Goal: Information Seeking & Learning: Compare options

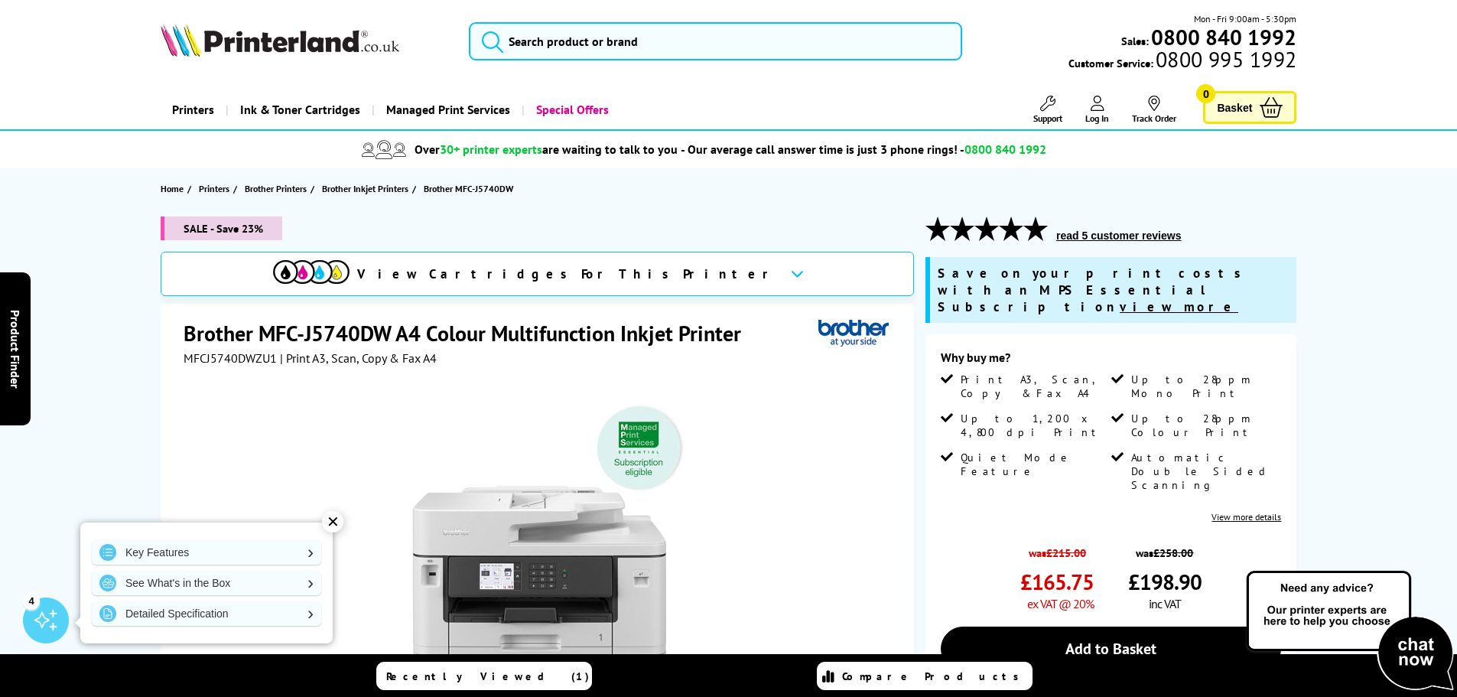
drag, startPoint x: 278, startPoint y: 309, endPoint x: 268, endPoint y: 309, distance: 10.7
click at [268, 309] on div "Brother MFC-J5740DW A4 Colour Multifunction Inkjet Printer MFCJ5740DWZU1 | Prin…" at bounding box center [537, 633] width 753 height 659
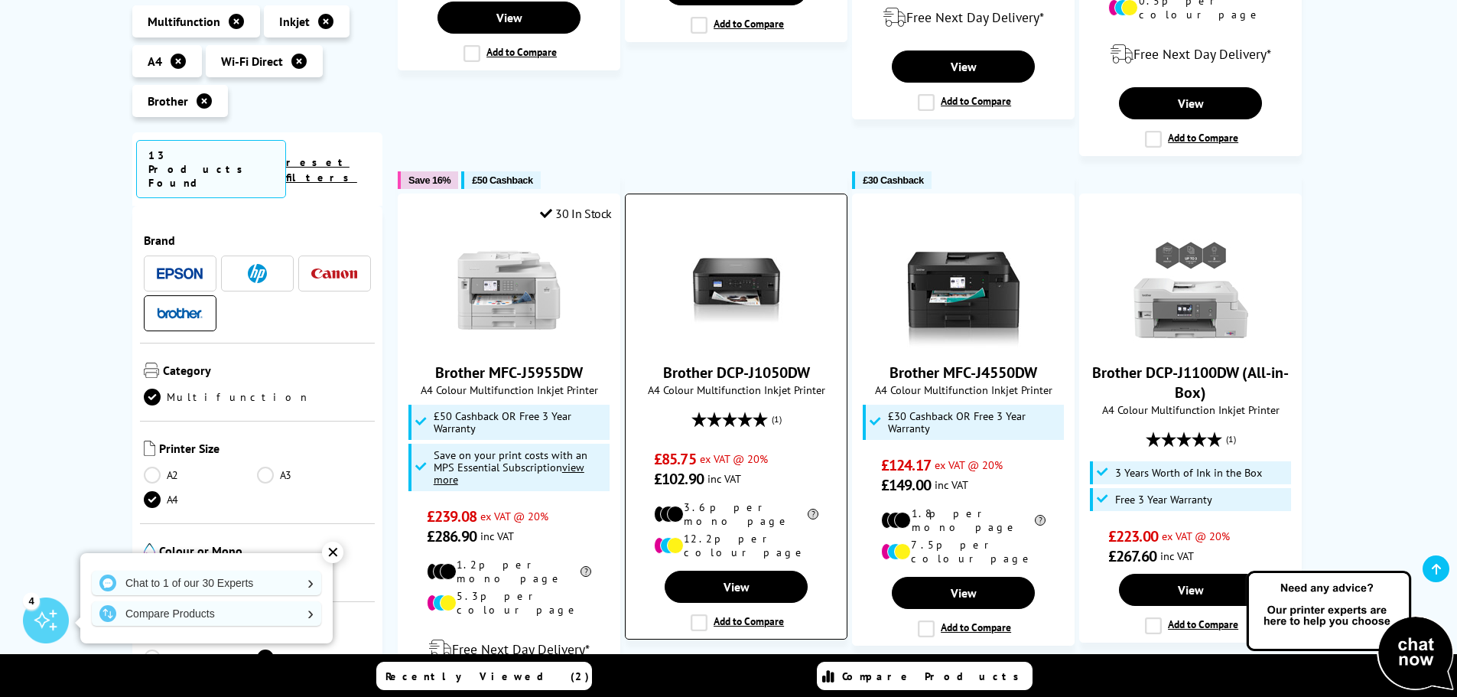
scroll to position [1300, 0]
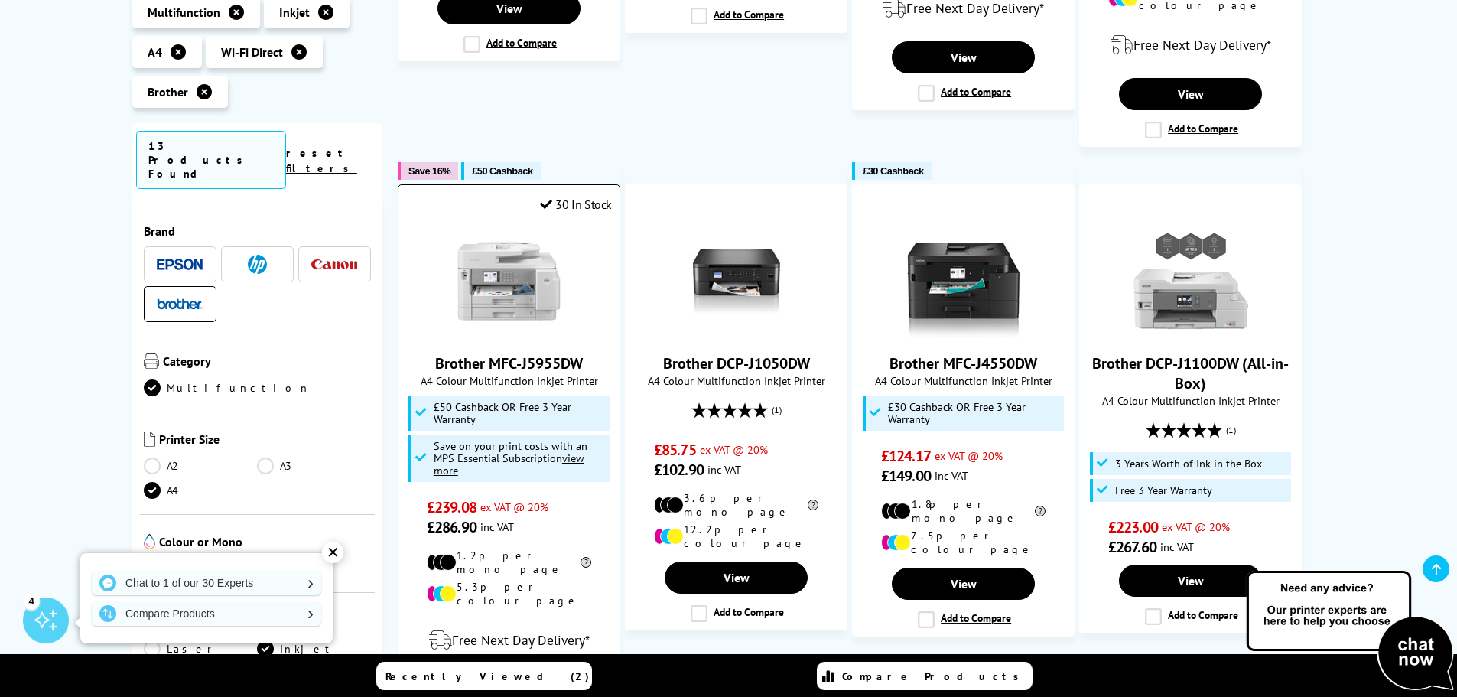
click at [517, 231] on img at bounding box center [509, 280] width 115 height 115
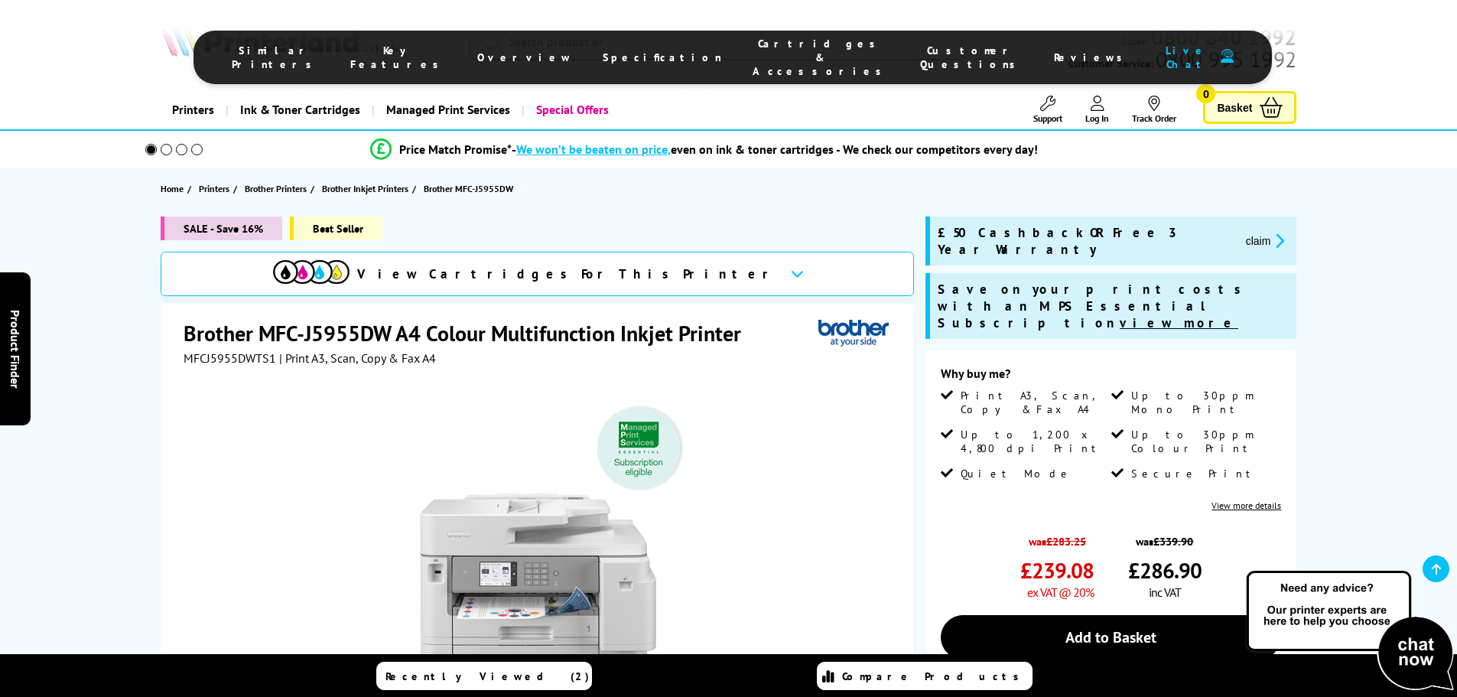
scroll to position [306, 0]
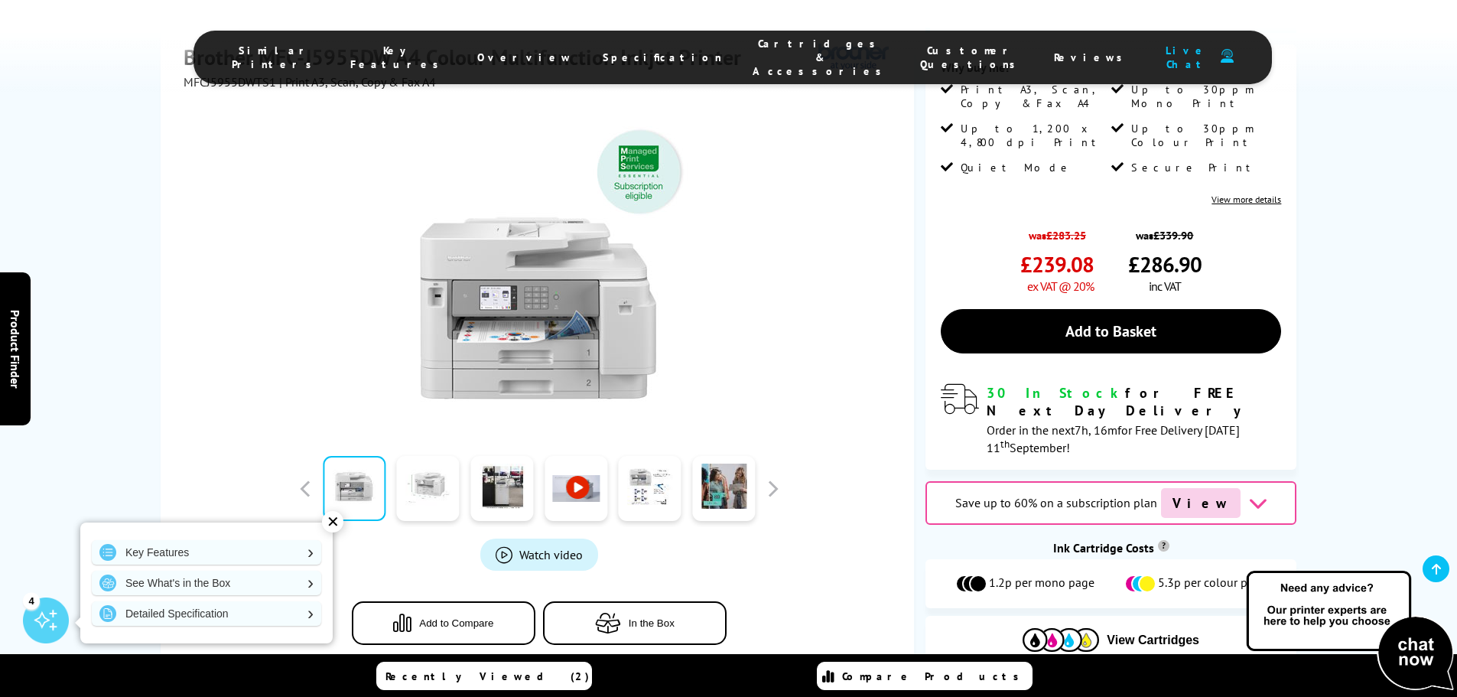
click at [416, 466] on link at bounding box center [428, 489] width 63 height 65
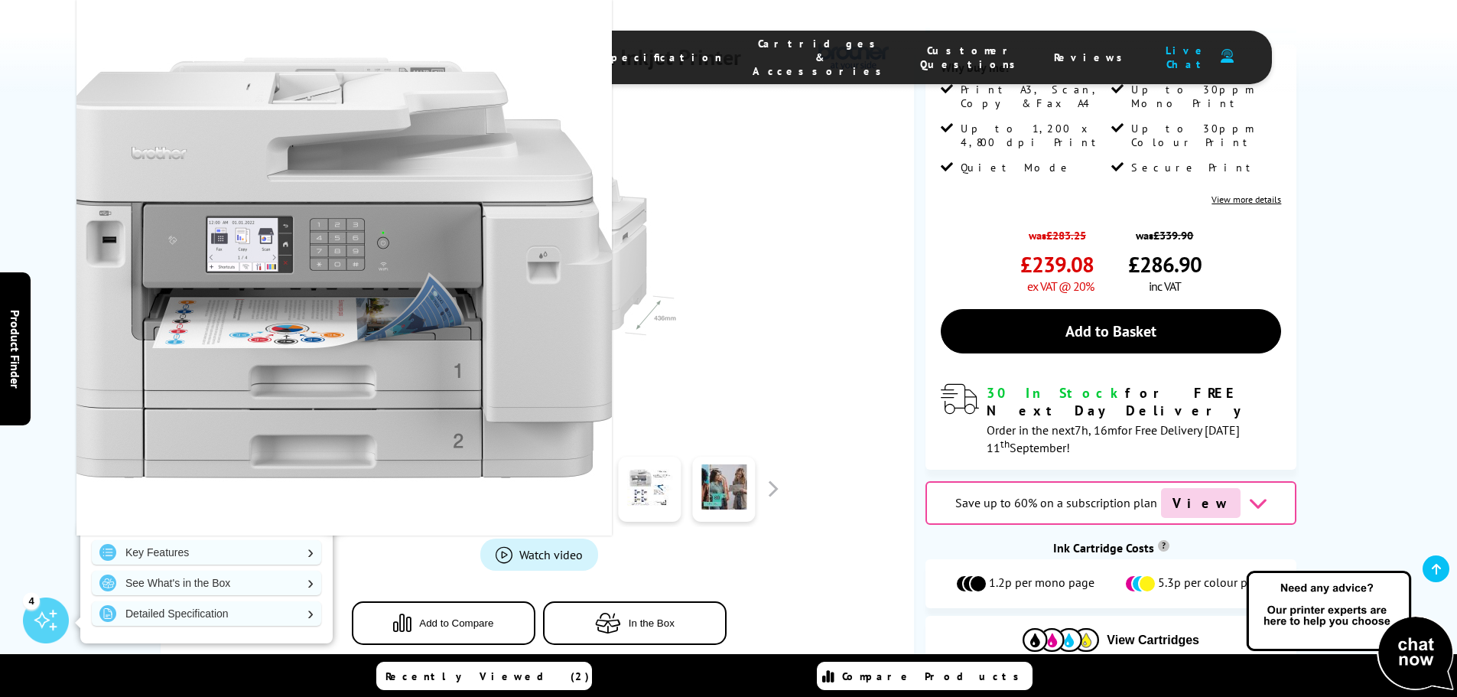
click at [789, 375] on div at bounding box center [539, 262] width 711 height 346
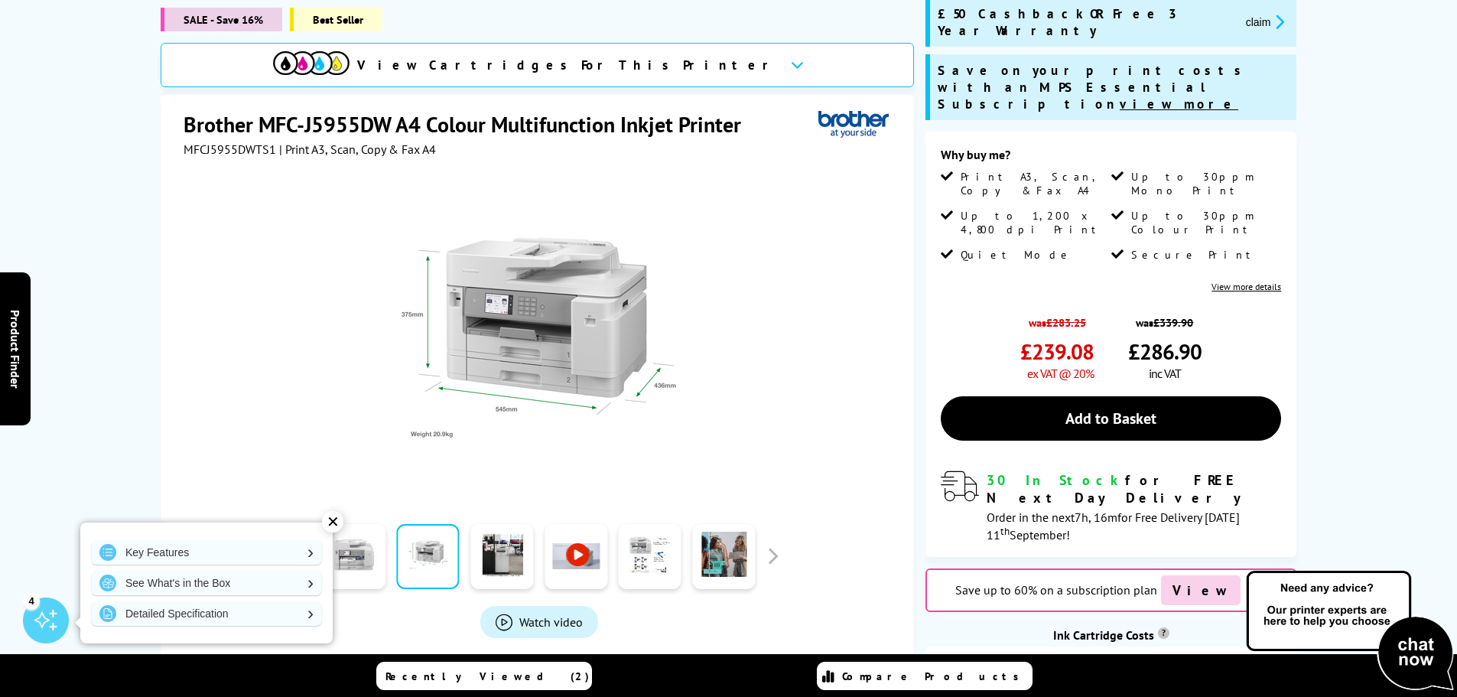
scroll to position [0, 0]
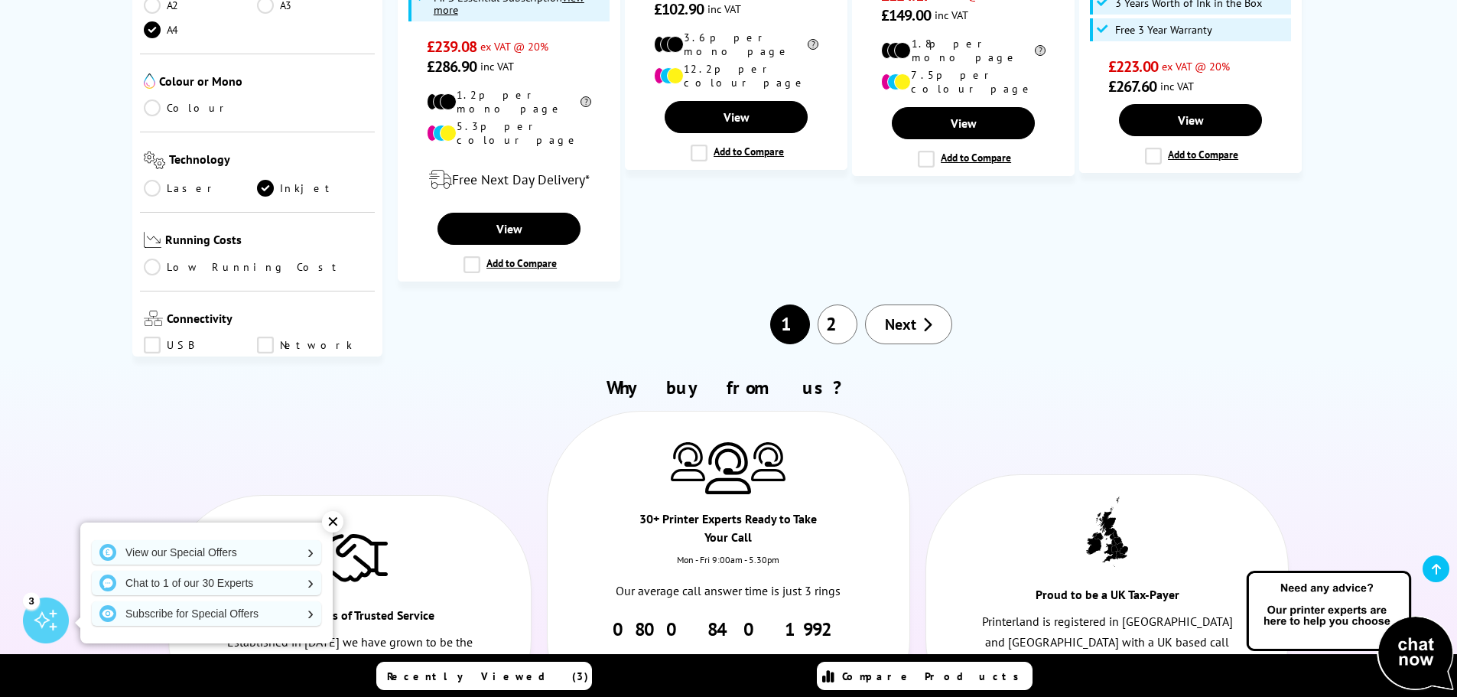
scroll to position [1759, 0]
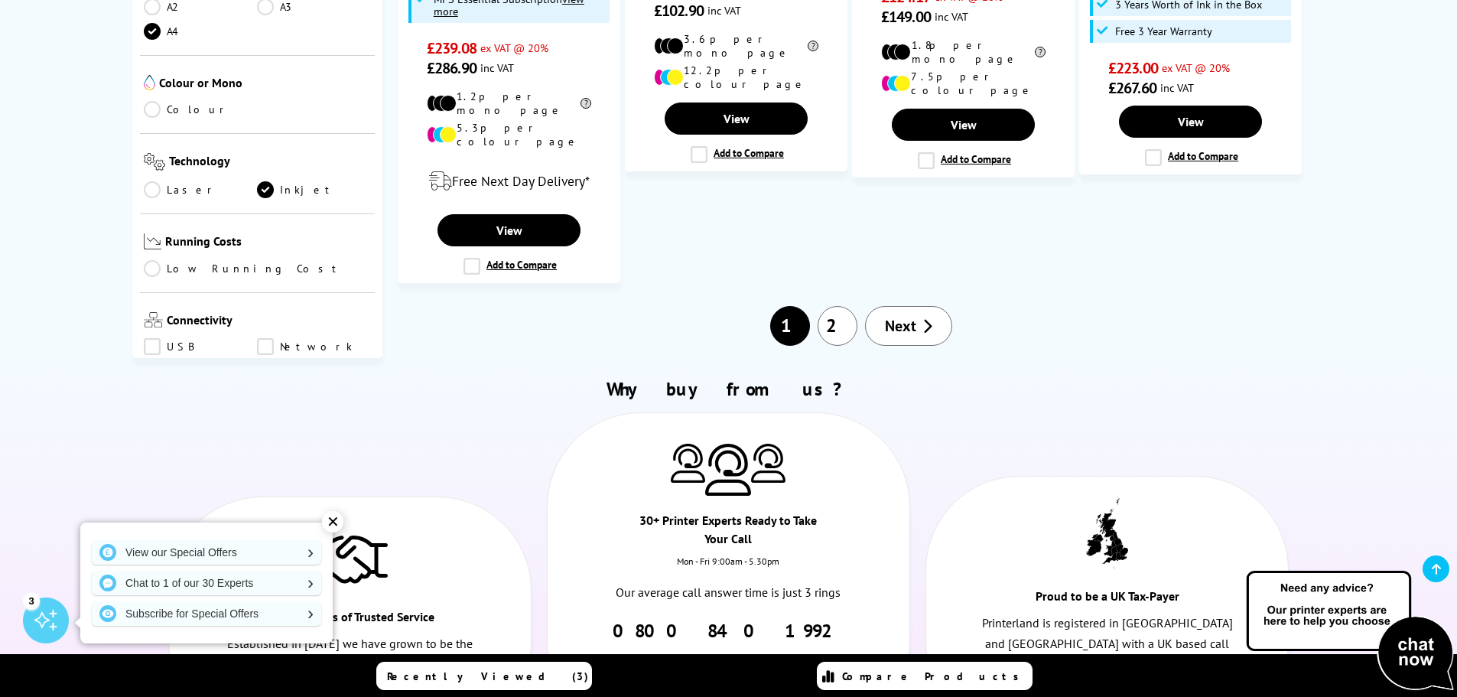
click at [827, 306] on link "2" at bounding box center [838, 326] width 40 height 40
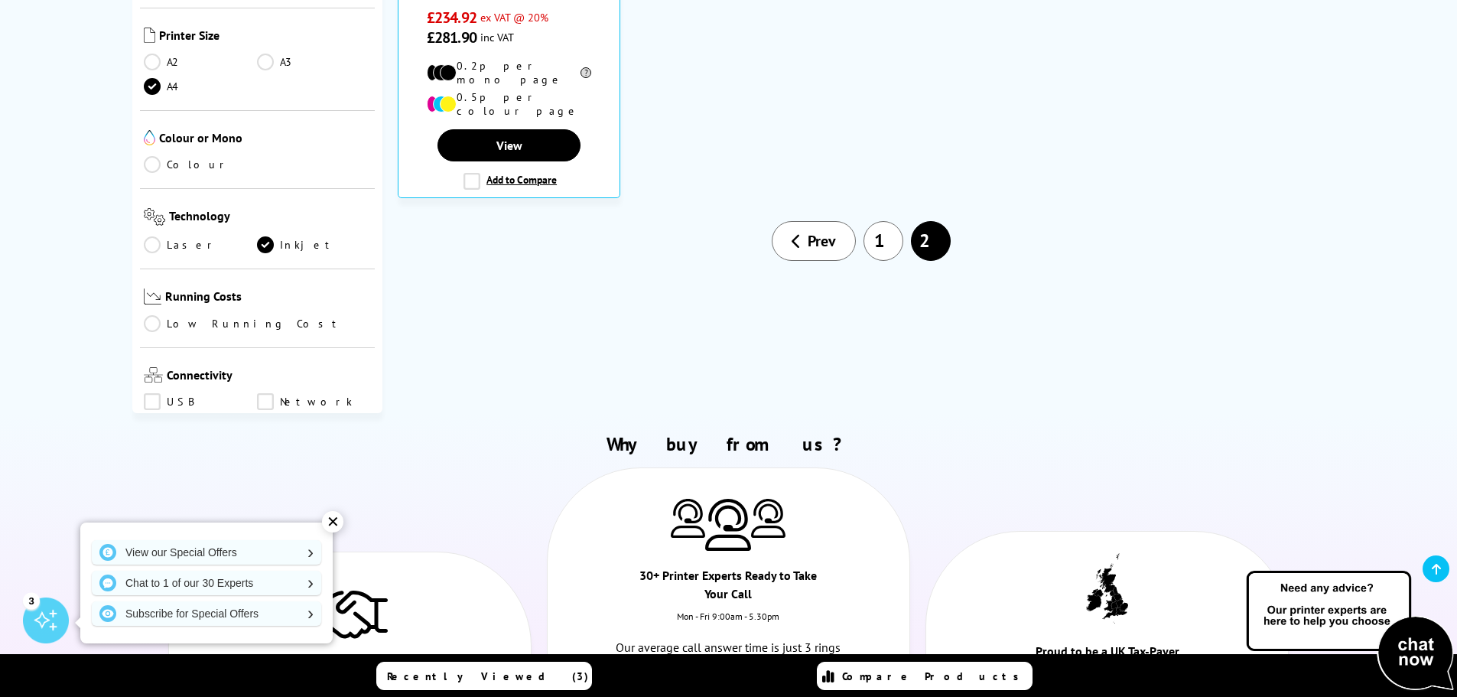
scroll to position [841, 0]
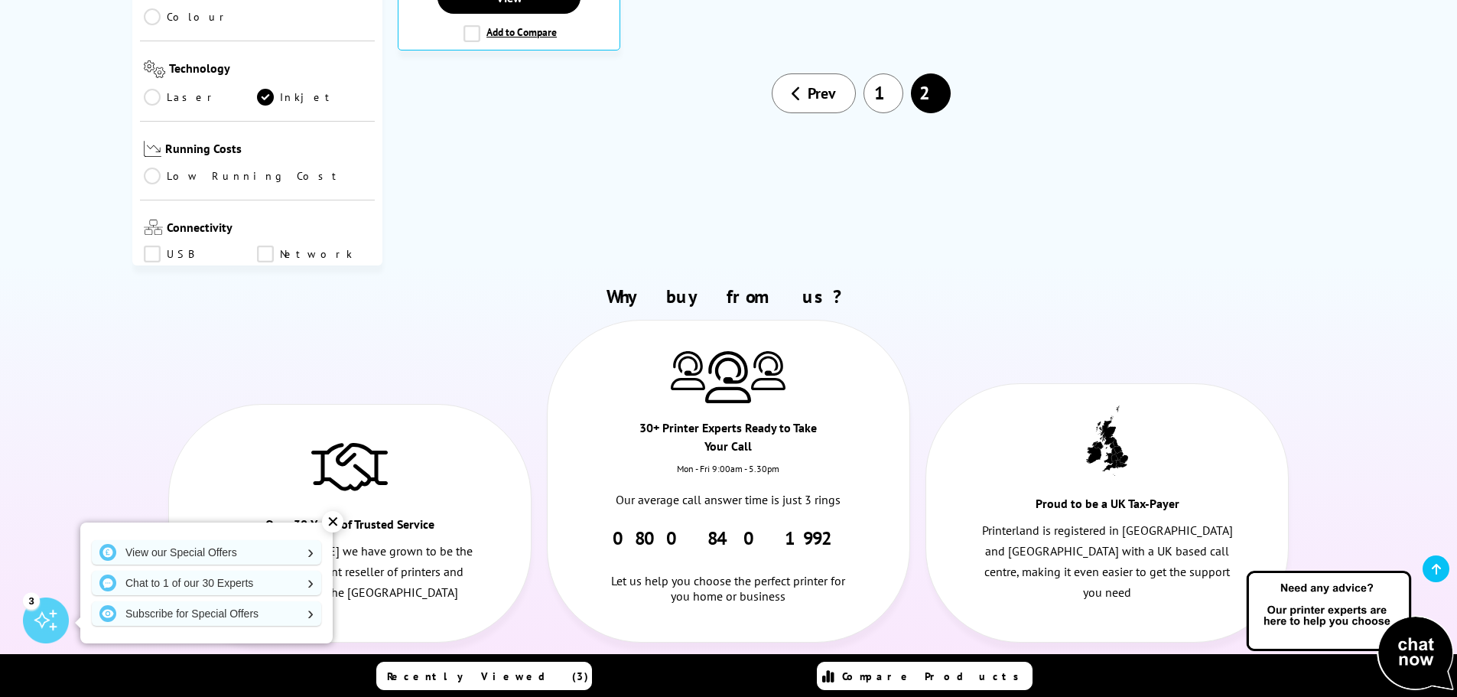
click at [886, 83] on link "1" at bounding box center [883, 93] width 40 height 40
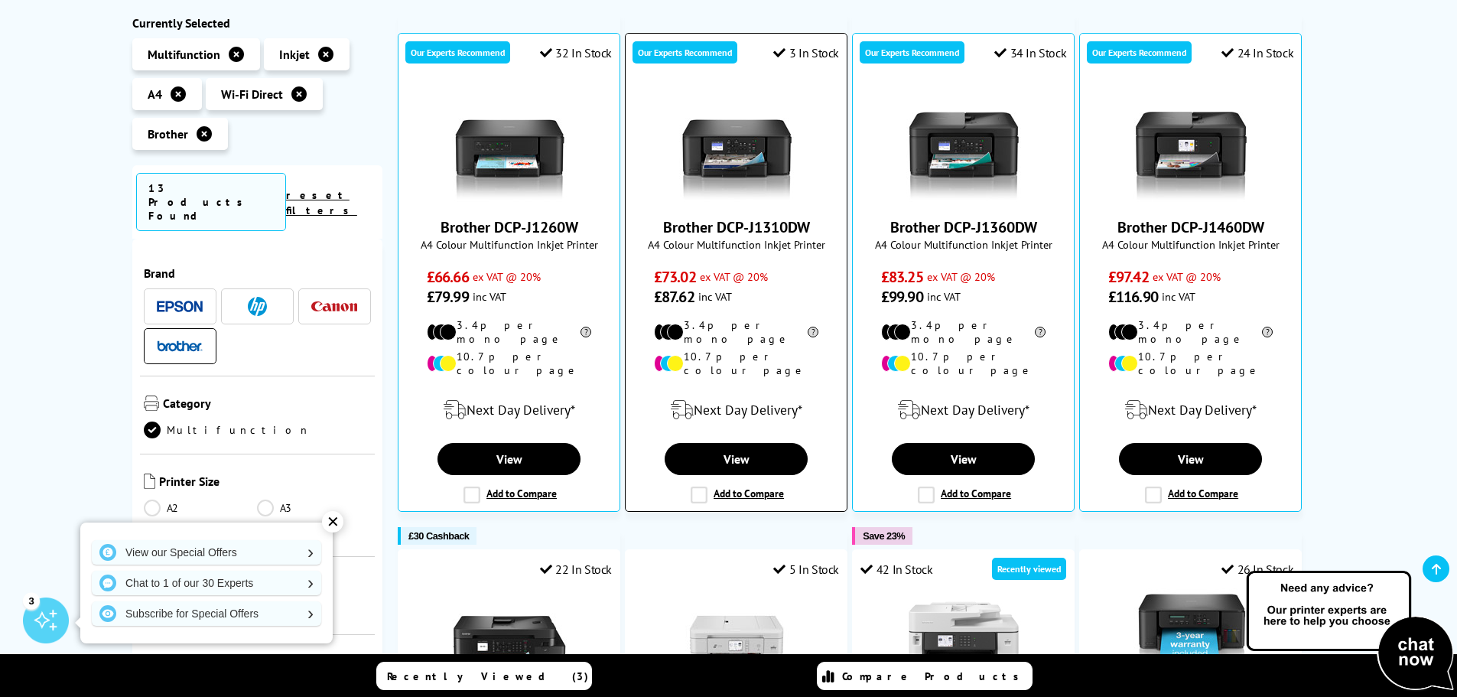
scroll to position [765, 0]
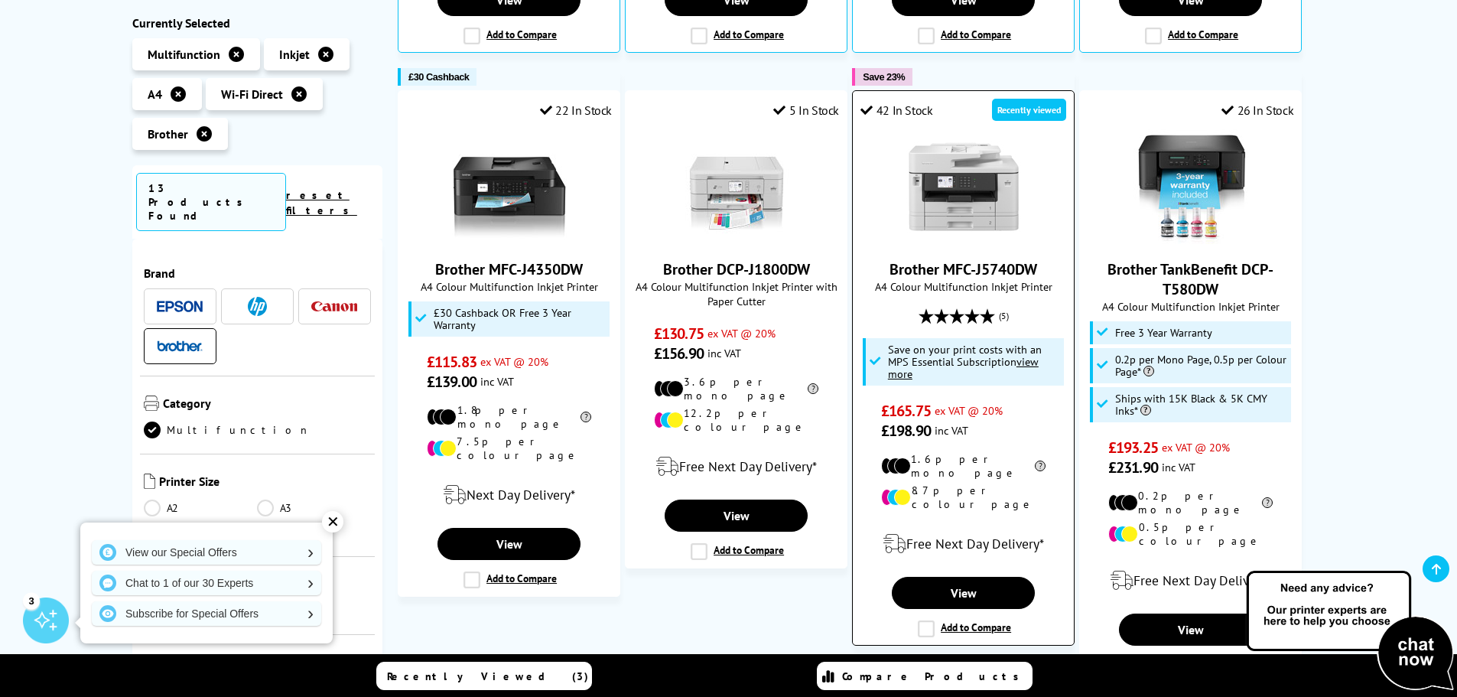
click at [1000, 259] on link "Brother MFC-J5740DW" at bounding box center [963, 269] width 148 height 20
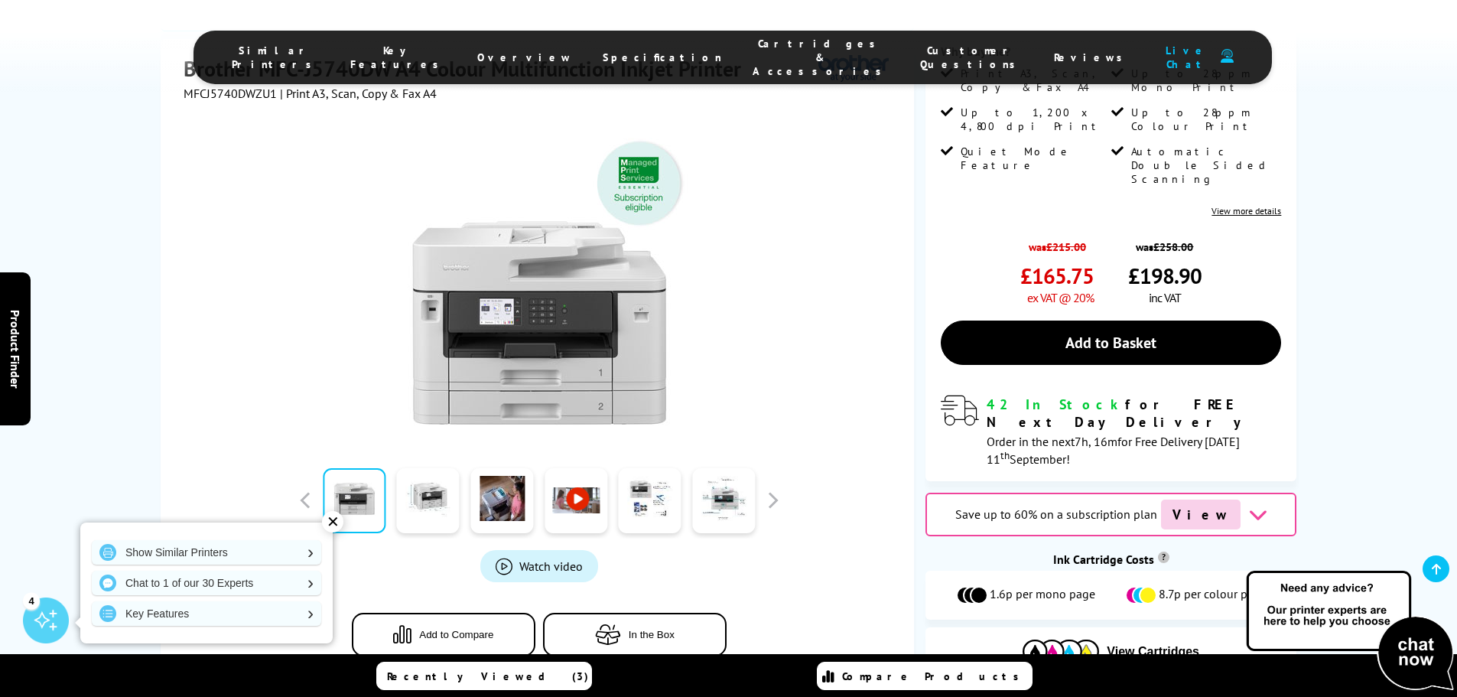
scroll to position [229, 0]
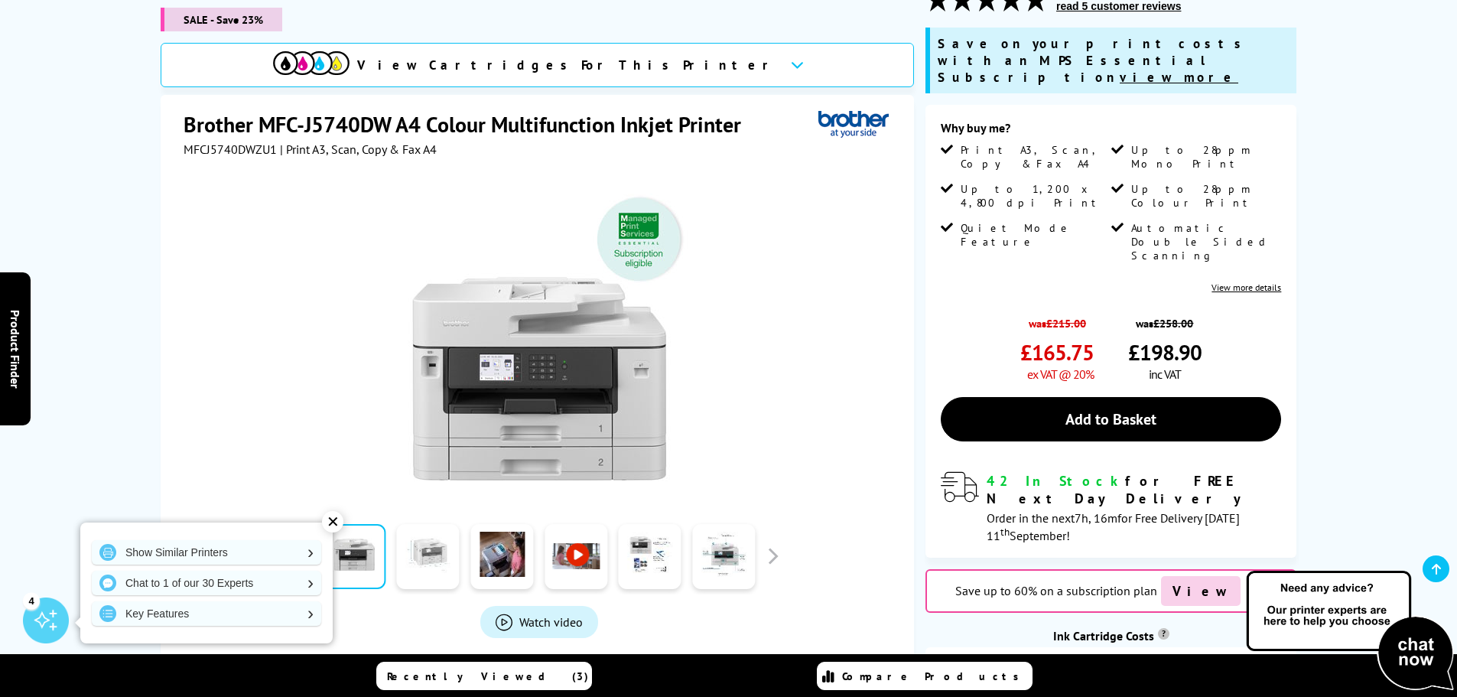
click at [410, 542] on link at bounding box center [428, 556] width 63 height 65
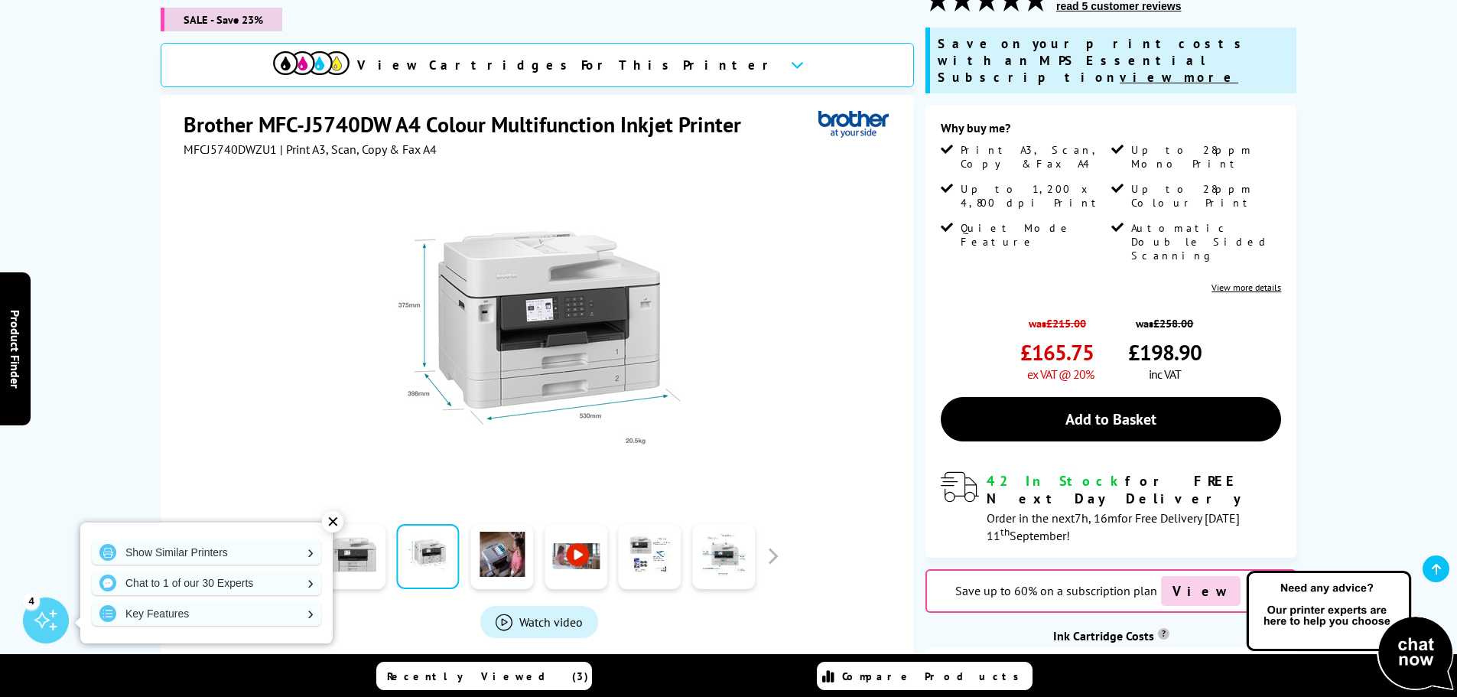
click at [727, 274] on div at bounding box center [539, 337] width 382 height 300
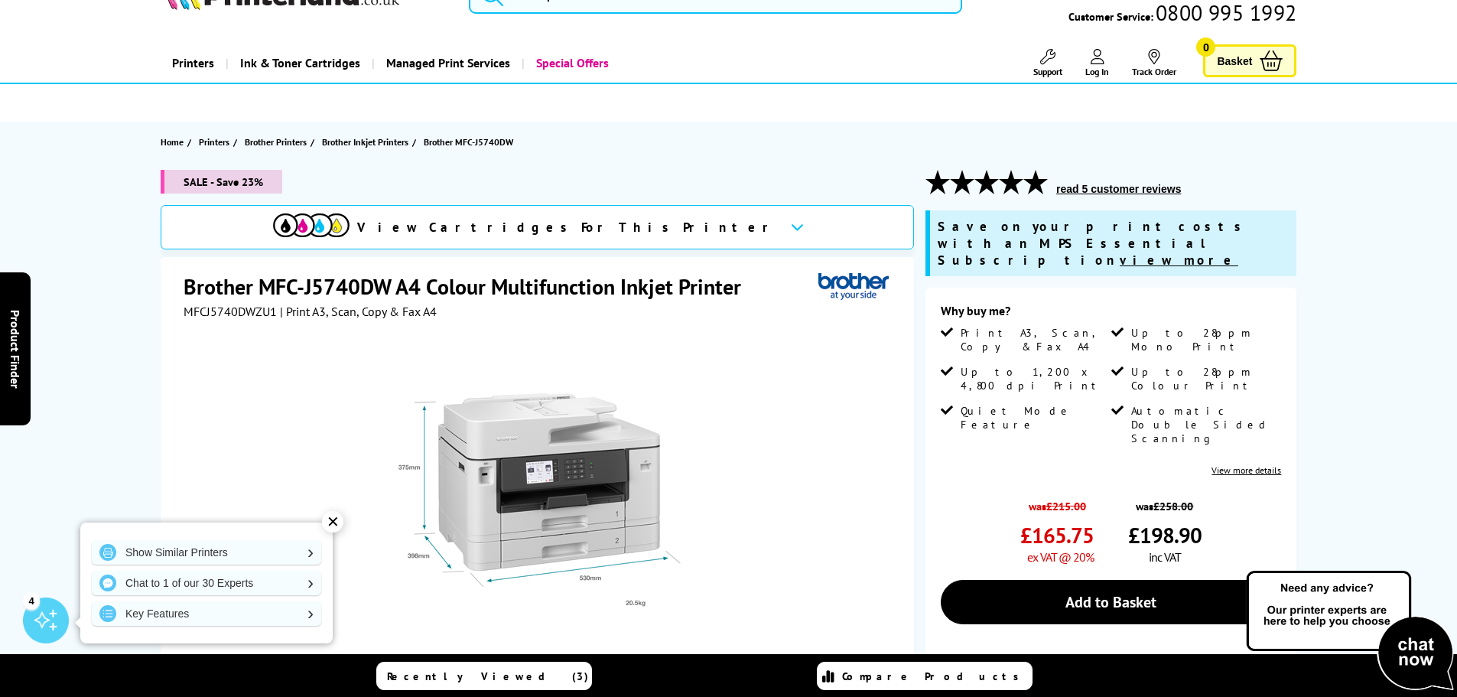
scroll to position [0, 0]
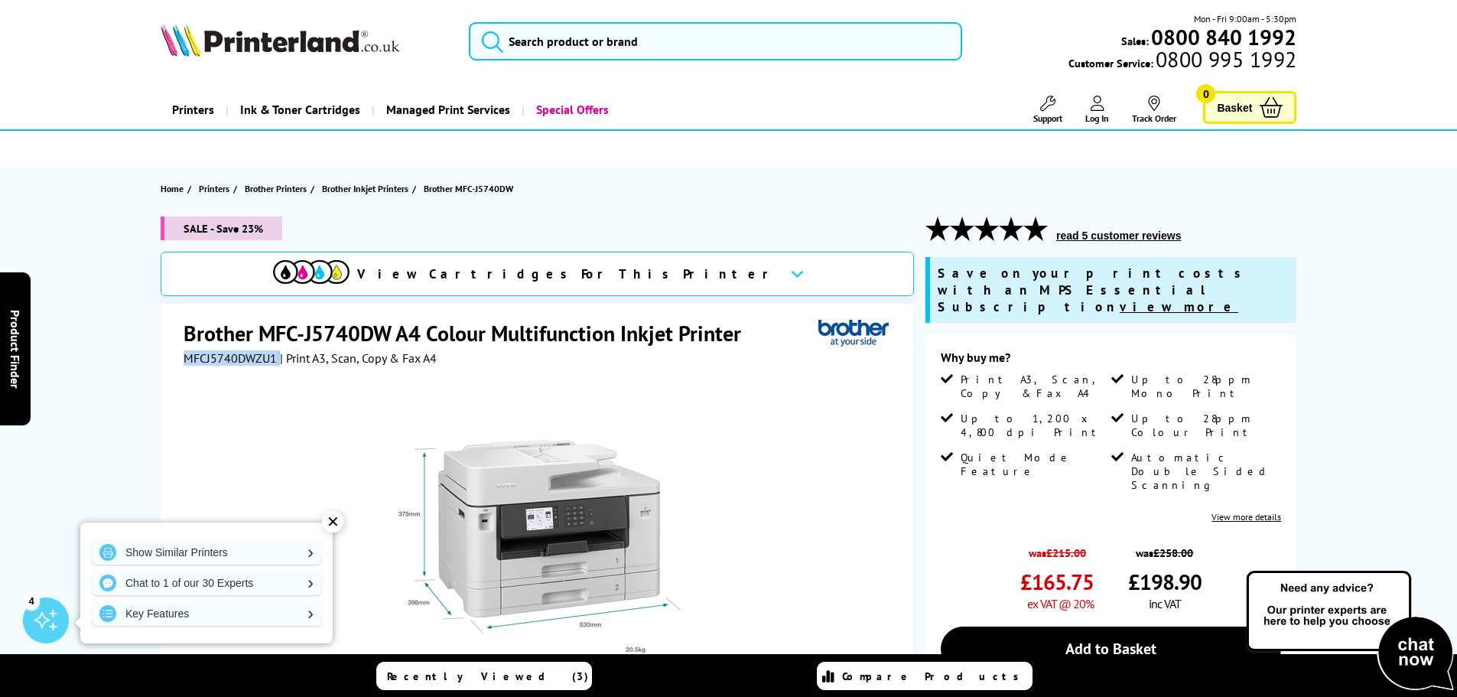
drag, startPoint x: 222, startPoint y: 360, endPoint x: 180, endPoint y: 358, distance: 41.4
click at [180, 358] on div "Brother MFC-J5740DW A4 Colour Multifunction Inkjet Printer MFCJ5740DWZU1 | Prin…" at bounding box center [537, 633] width 753 height 659
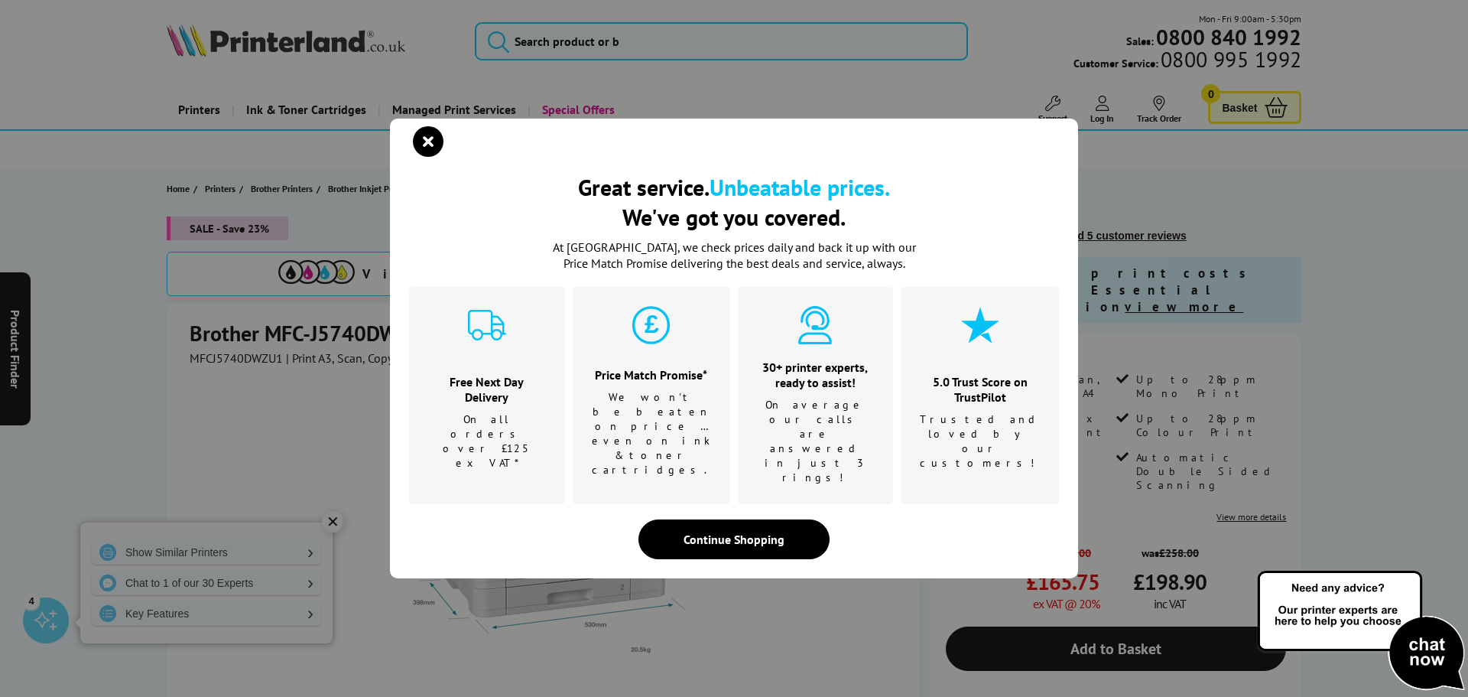
drag, startPoint x: 200, startPoint y: 358, endPoint x: 1033, endPoint y: 133, distance: 862.0
click at [1033, 133] on div "Great service. Unbeatable prices. We've got you covered. Great service. Unbeata…" at bounding box center [734, 348] width 1468 height 697
click at [227, 363] on div "Great service. Unbeatable prices. We've got you covered. Great service. Unbeata…" at bounding box center [734, 348] width 1468 height 697
drag, startPoint x: 765, startPoint y: 515, endPoint x: 574, endPoint y: 510, distance: 190.5
click at [765, 519] on div "Continue Shopping" at bounding box center [734, 539] width 191 height 40
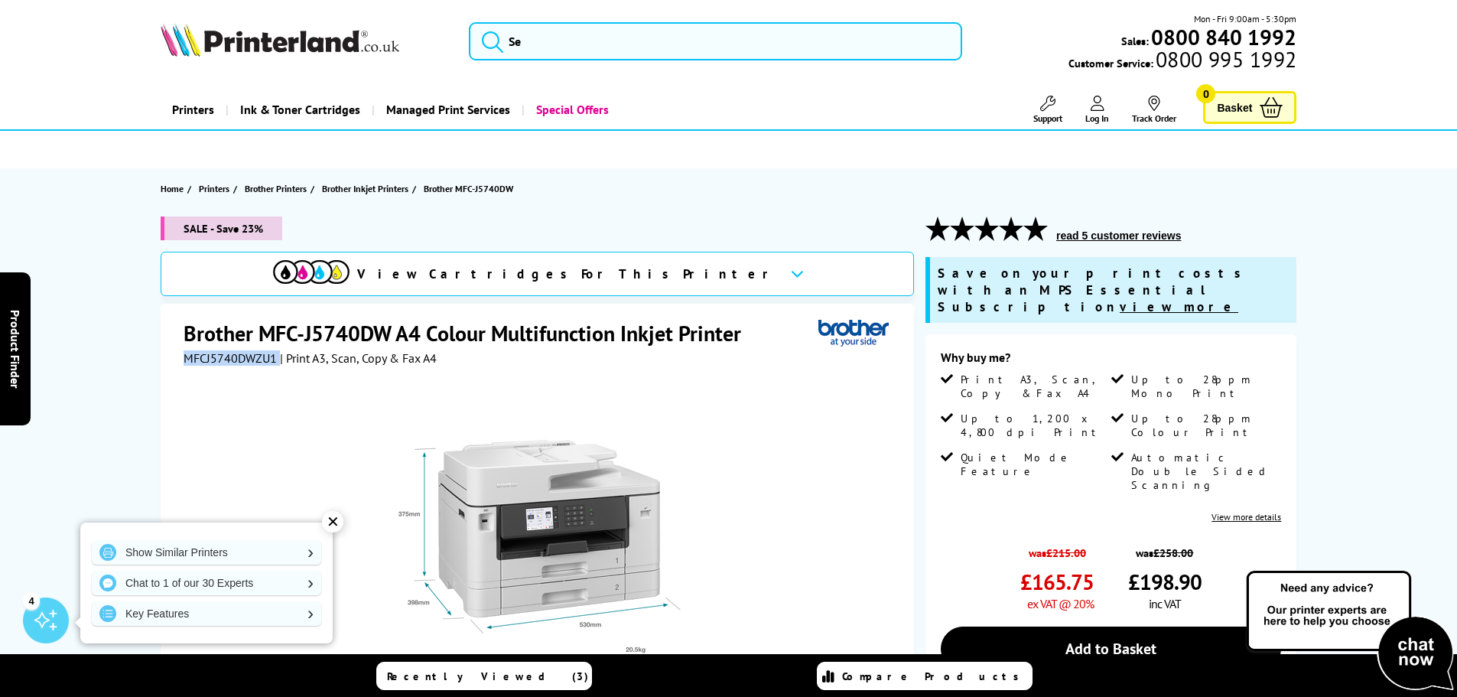
drag, startPoint x: 275, startPoint y: 362, endPoint x: 180, endPoint y: 357, distance: 94.9
click at [180, 357] on div "Brother MFC-J5740DW A4 Colour Multifunction Inkjet Printer MFCJ5740DWZU1 | Prin…" at bounding box center [537, 633] width 753 height 659
copy div "MFCJ5740DWZU1"
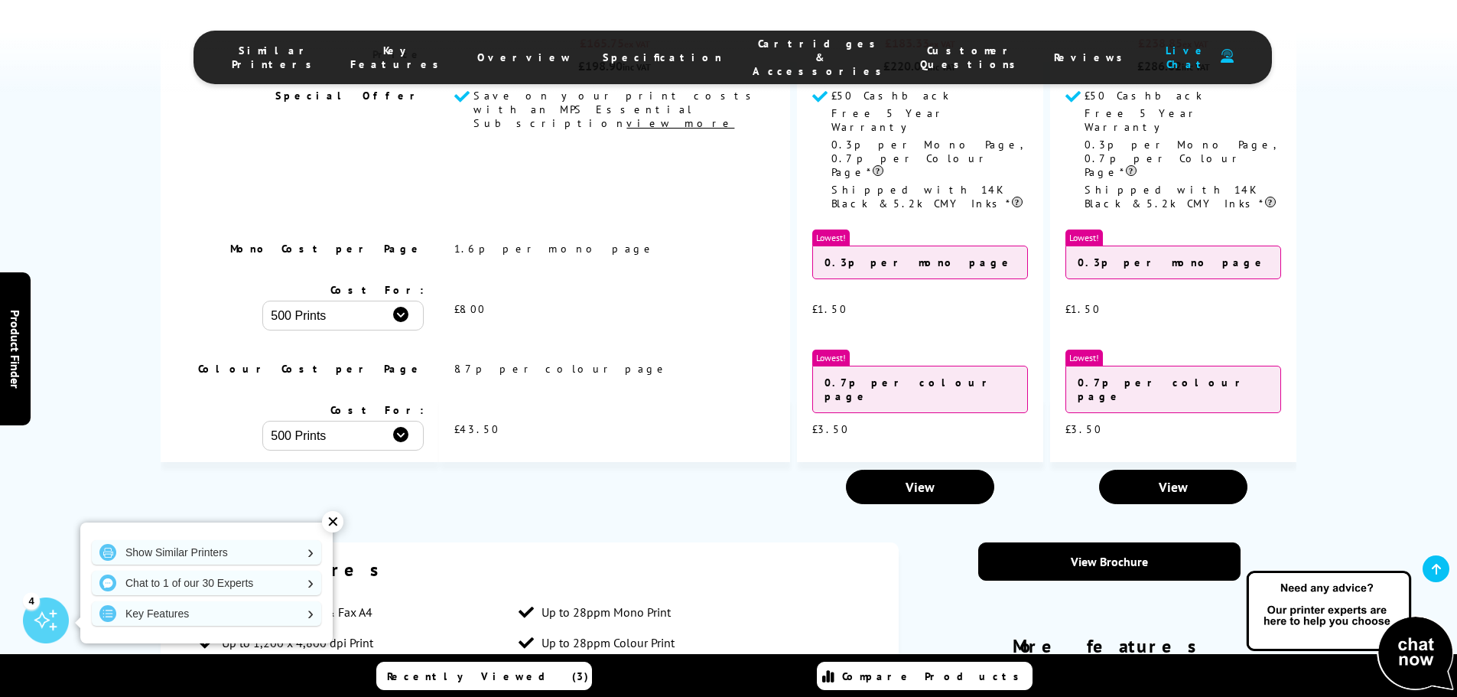
drag, startPoint x: 757, startPoint y: 334, endPoint x: 636, endPoint y: 352, distance: 122.1
click at [636, 462] on td at bounding box center [614, 487] width 351 height 50
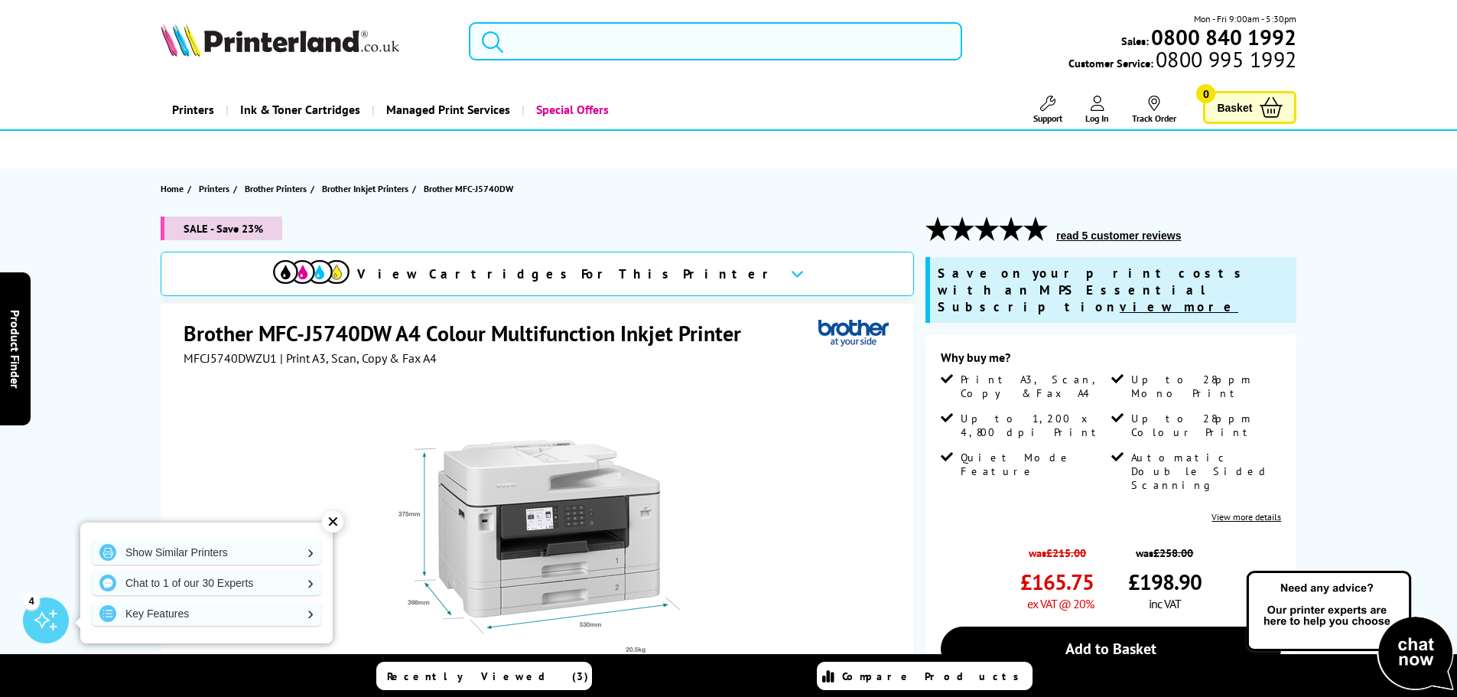
click at [639, 44] on input "search" at bounding box center [715, 41] width 493 height 38
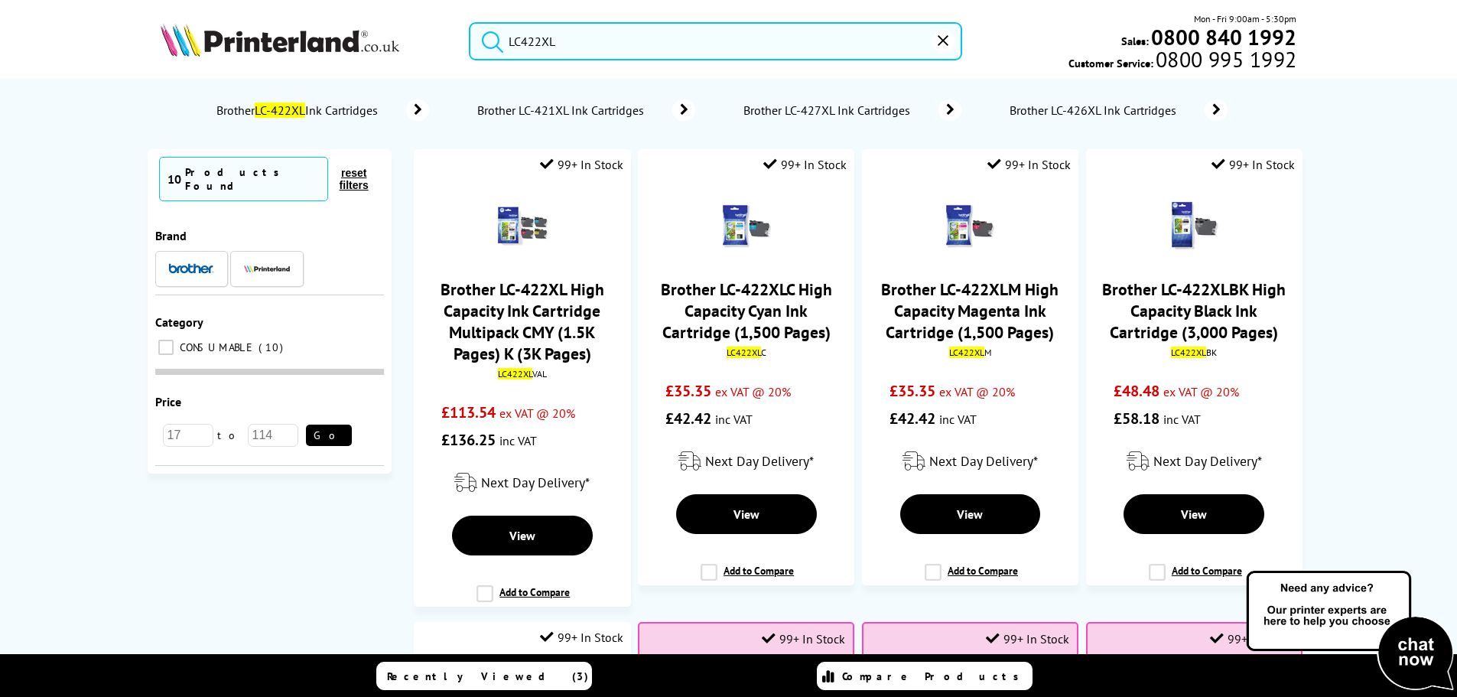
type input "LC422XL"
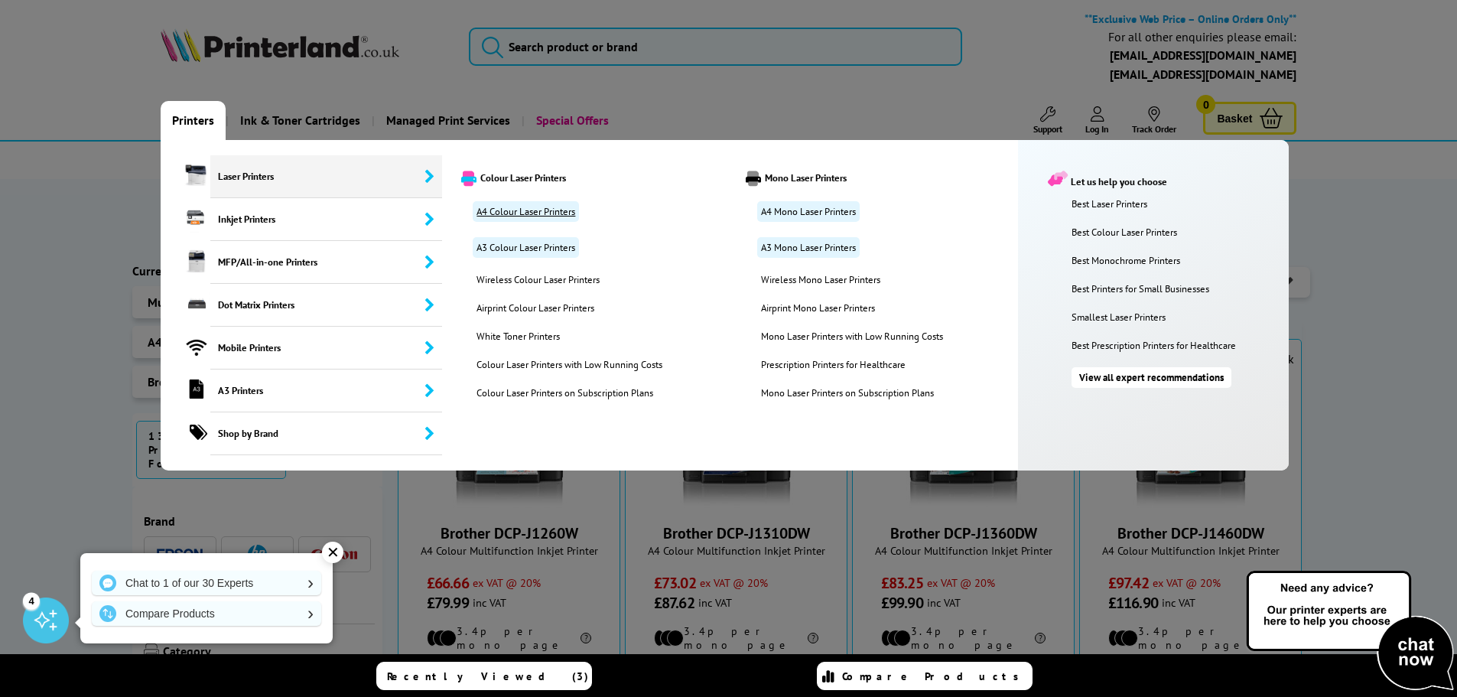
click at [527, 212] on link "A4 Colour Laser Printers" at bounding box center [526, 211] width 106 height 21
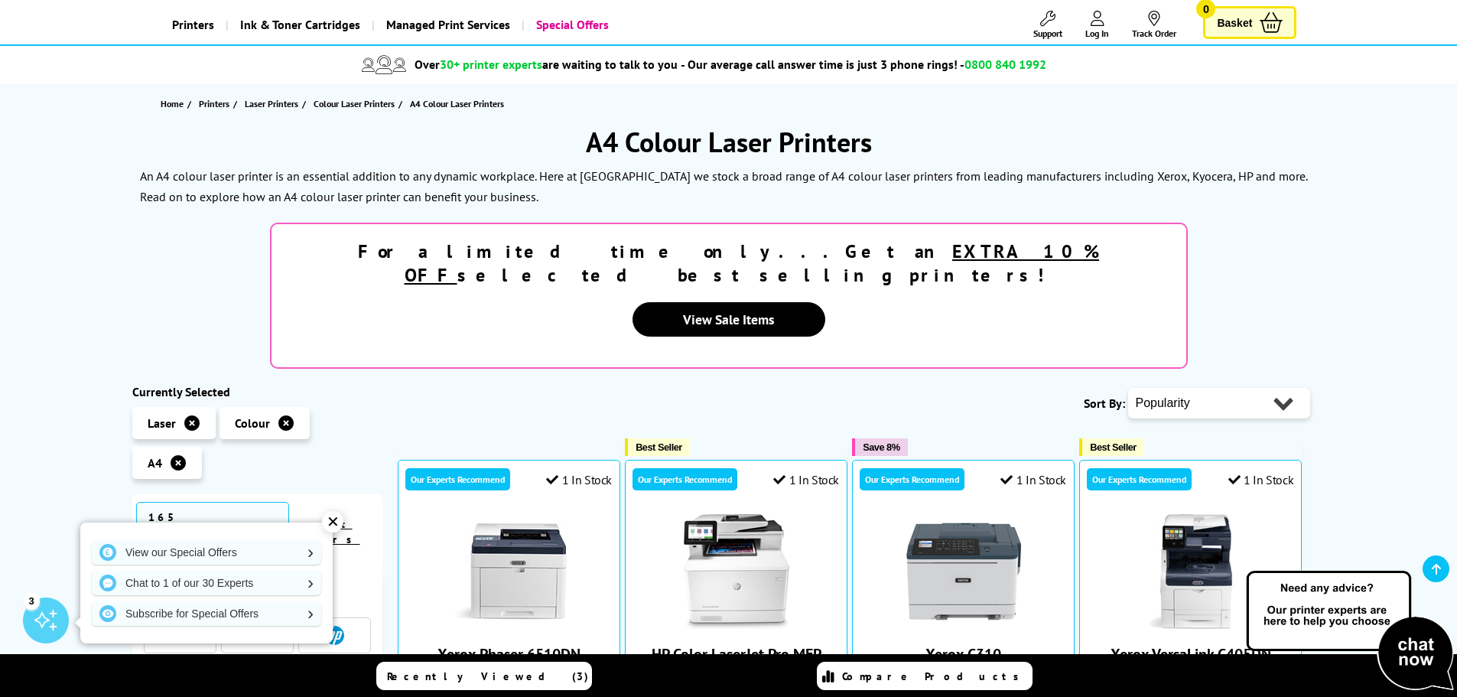
scroll to position [229, 0]
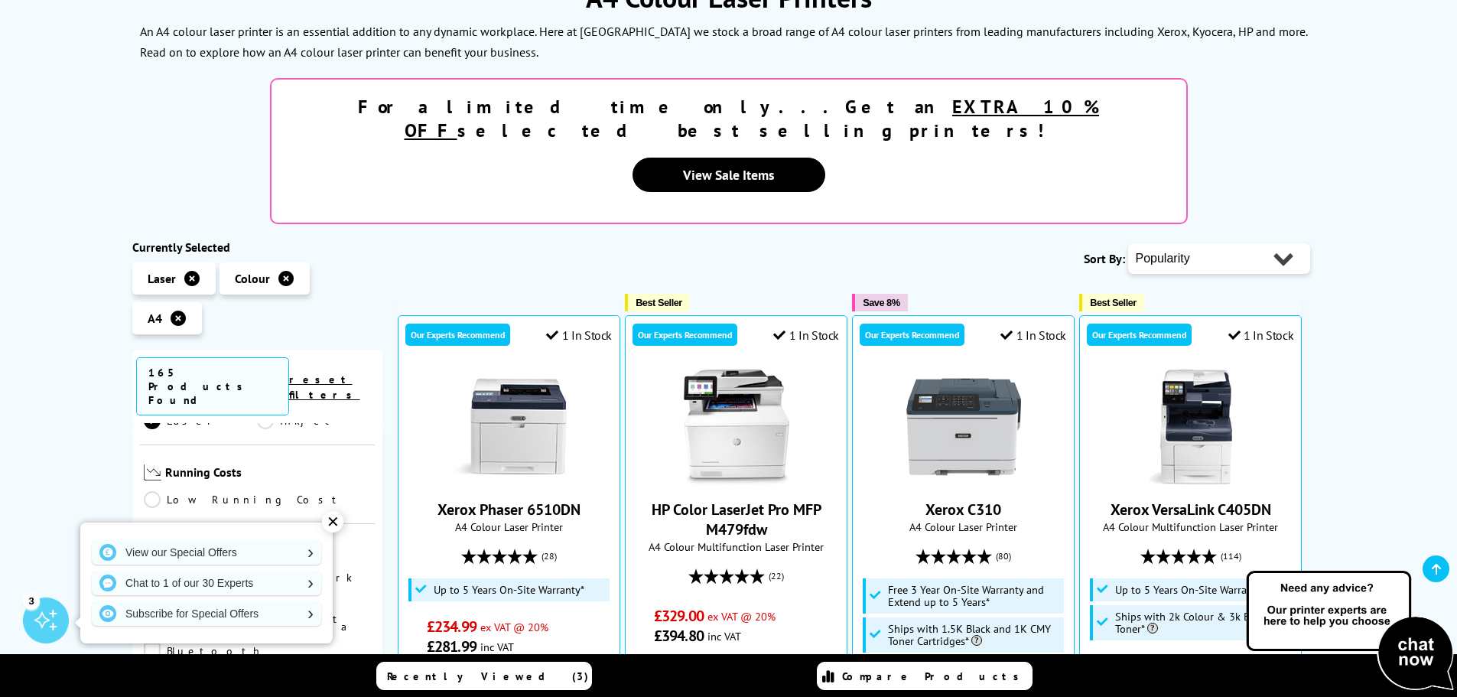
click at [332, 517] on div "✕" at bounding box center [332, 521] width 21 height 21
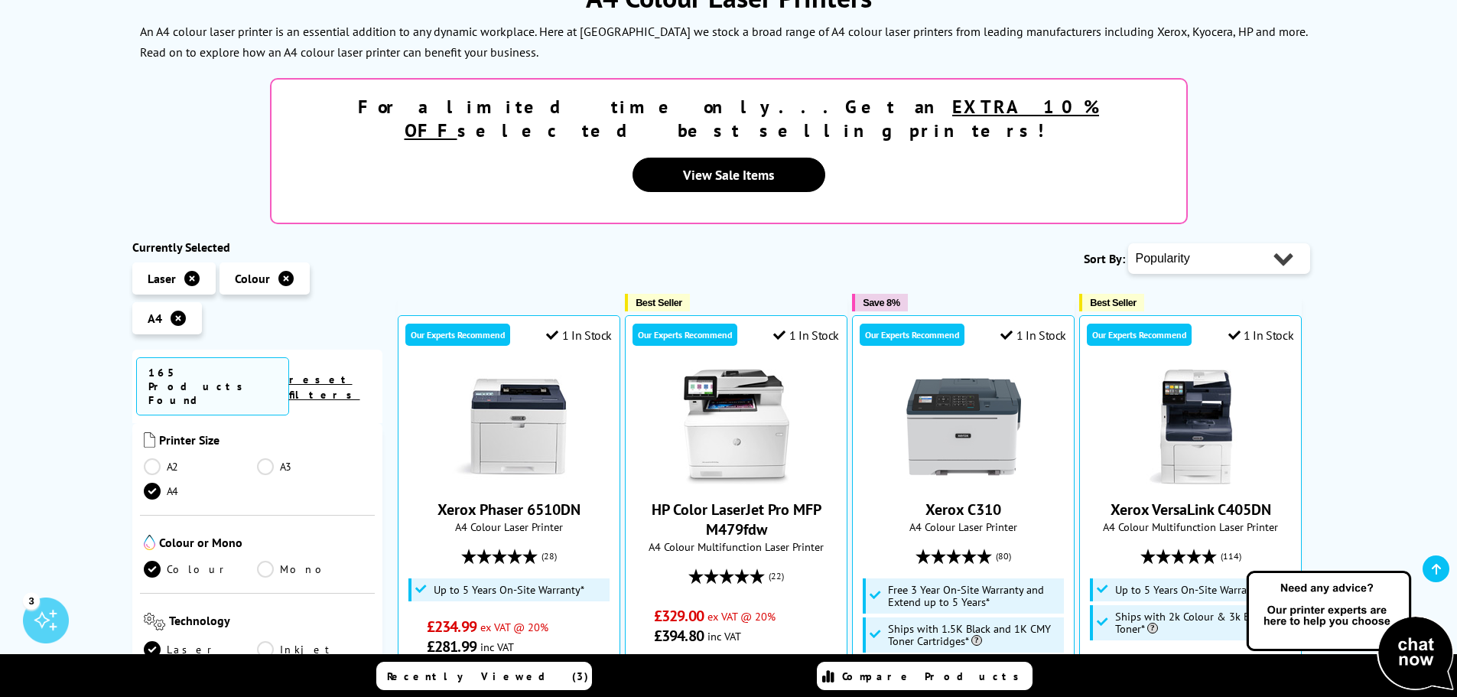
scroll to position [153, 0]
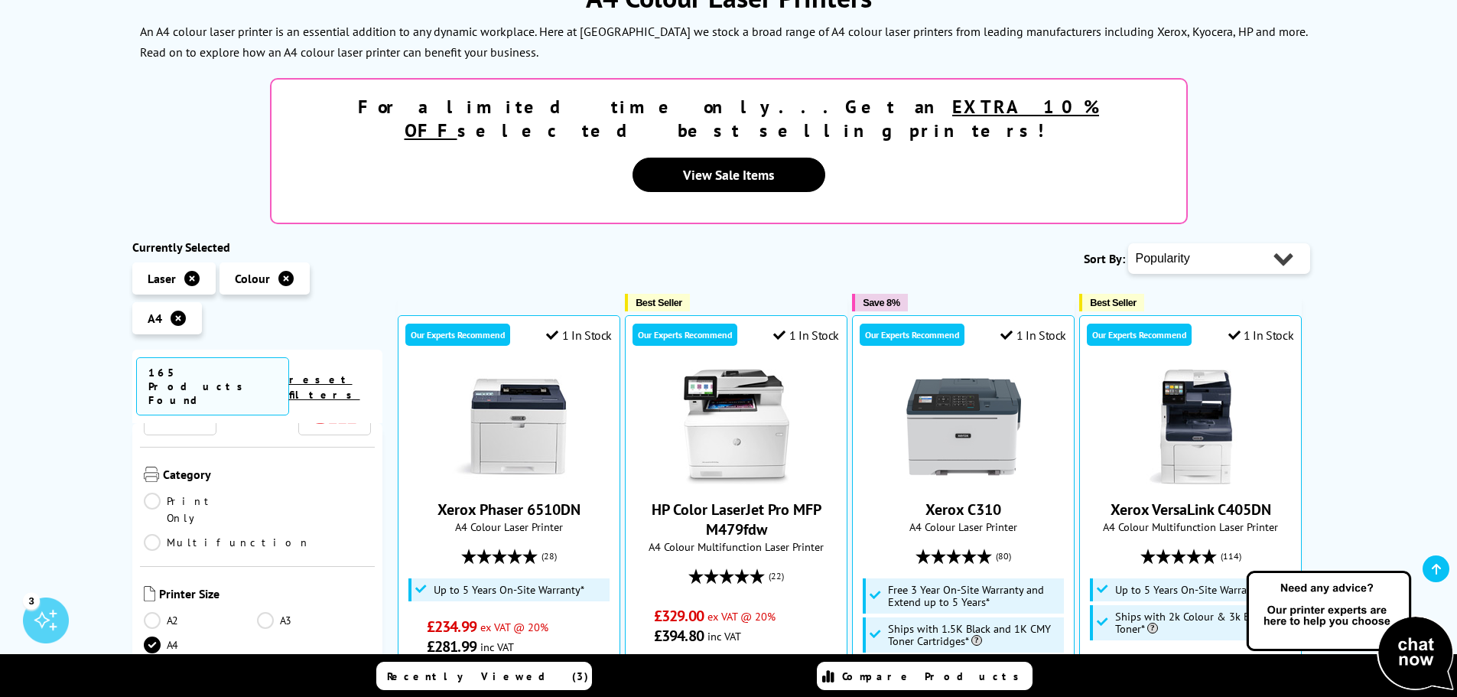
click at [266, 534] on link "Multifunction" at bounding box center [227, 542] width 167 height 17
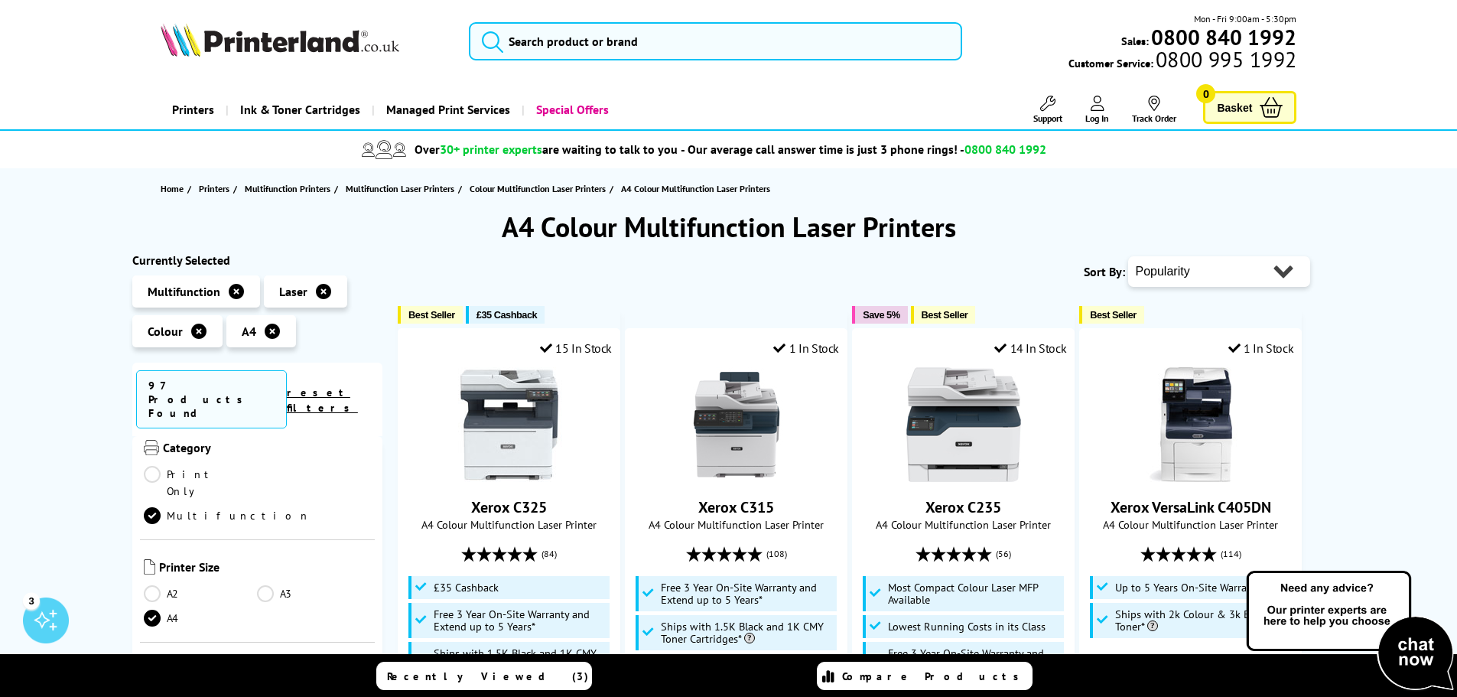
click at [1236, 272] on select "Popularity Rating Price - Low to High Price - High to Low Running Costs - Low t…" at bounding box center [1219, 271] width 182 height 31
select select "Price Ascending"
click at [1128, 256] on select "Popularity Rating Price - Low to High Price - High to Low Running Costs - Low t…" at bounding box center [1219, 271] width 182 height 31
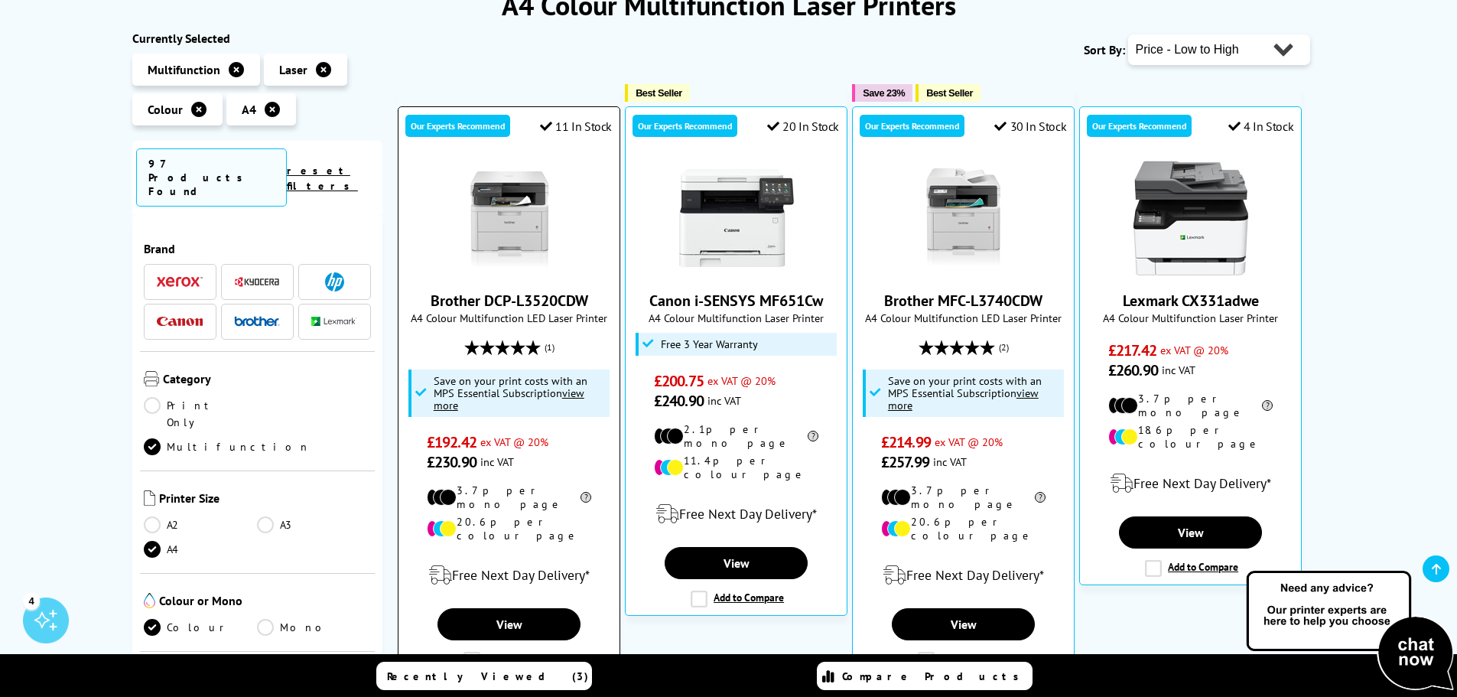
scroll to position [229, 0]
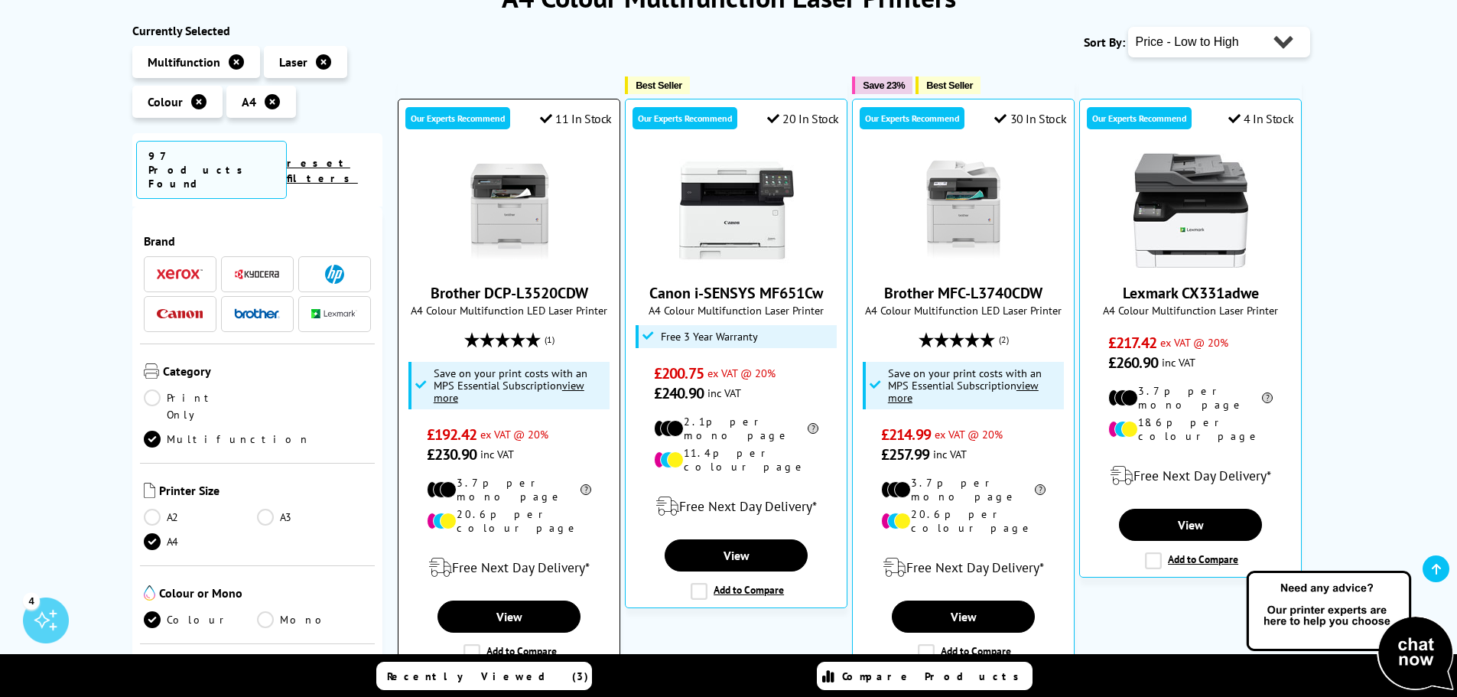
click at [528, 298] on link "Brother DCP-L3520CDW" at bounding box center [510, 293] width 158 height 20
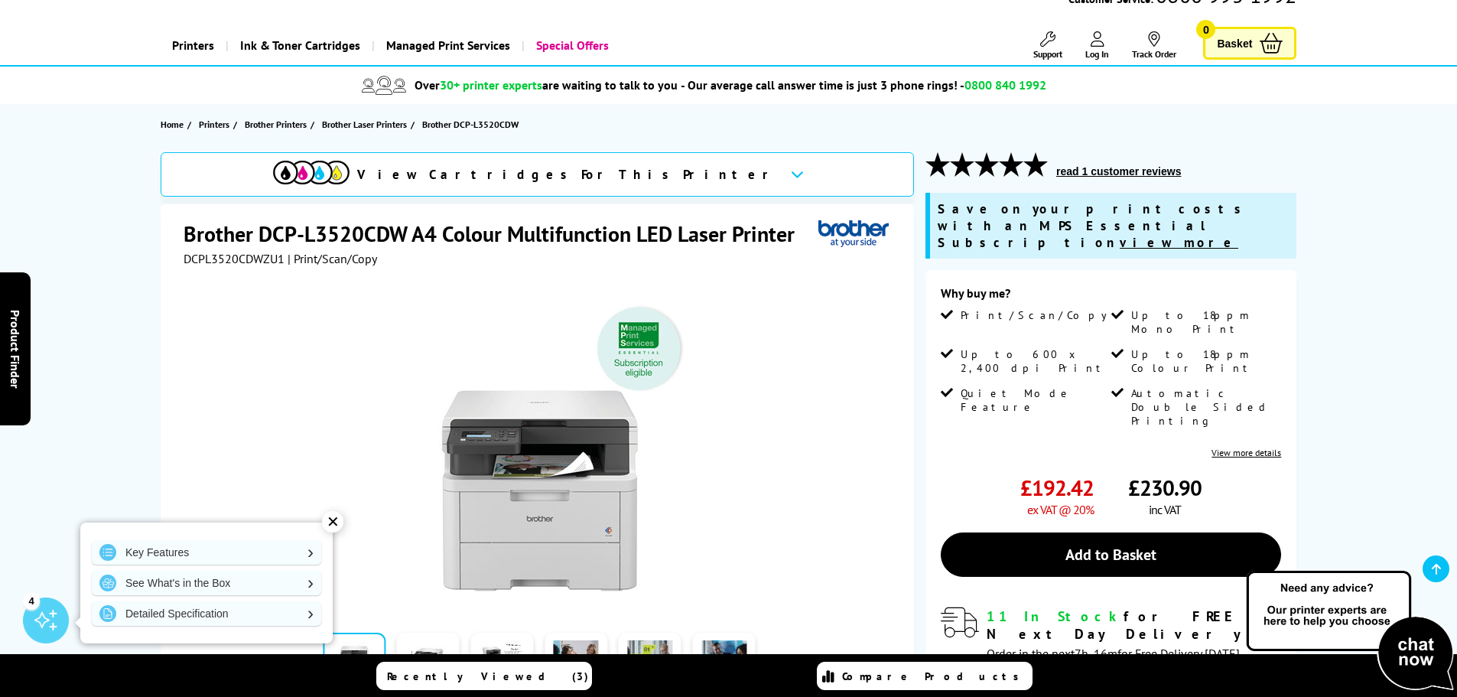
scroll to position [153, 0]
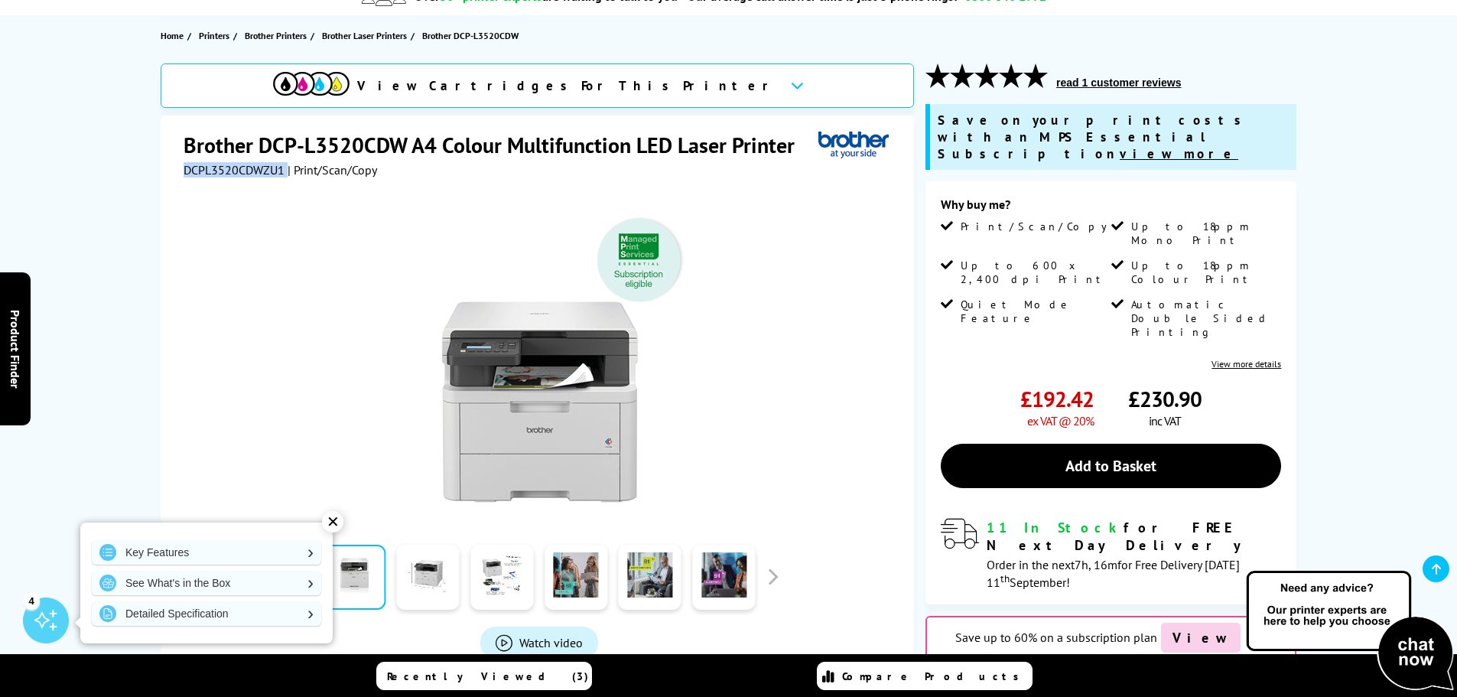
drag, startPoint x: 263, startPoint y: 173, endPoint x: 173, endPoint y: 171, distance: 90.3
click at [173, 171] on div "Brother DCP-L3520CDW A4 Colour Multifunction LED Laser Printer DCPL3520CDWZU1 |…" at bounding box center [537, 444] width 753 height 659
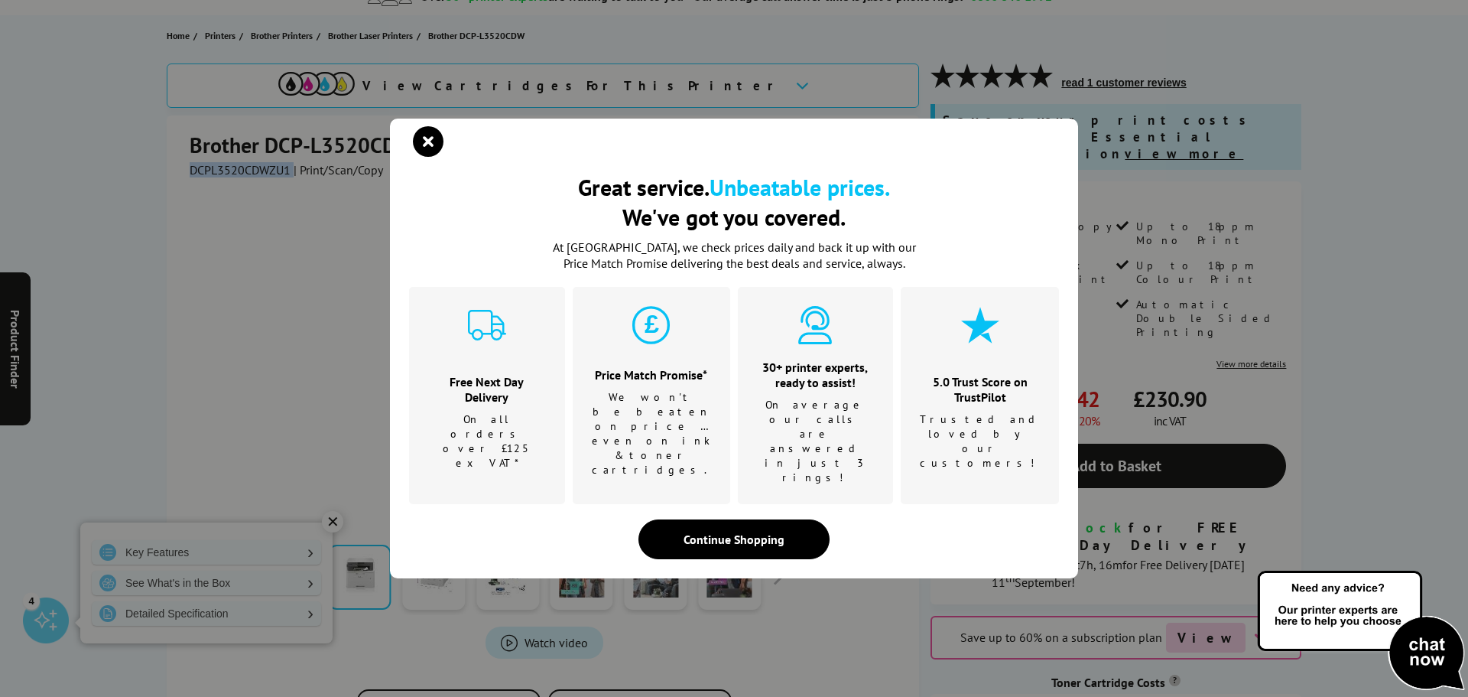
drag, startPoint x: 224, startPoint y: 172, endPoint x: 438, endPoint y: 168, distance: 214.2
click at [413, 157] on icon "close modal" at bounding box center [428, 141] width 31 height 31
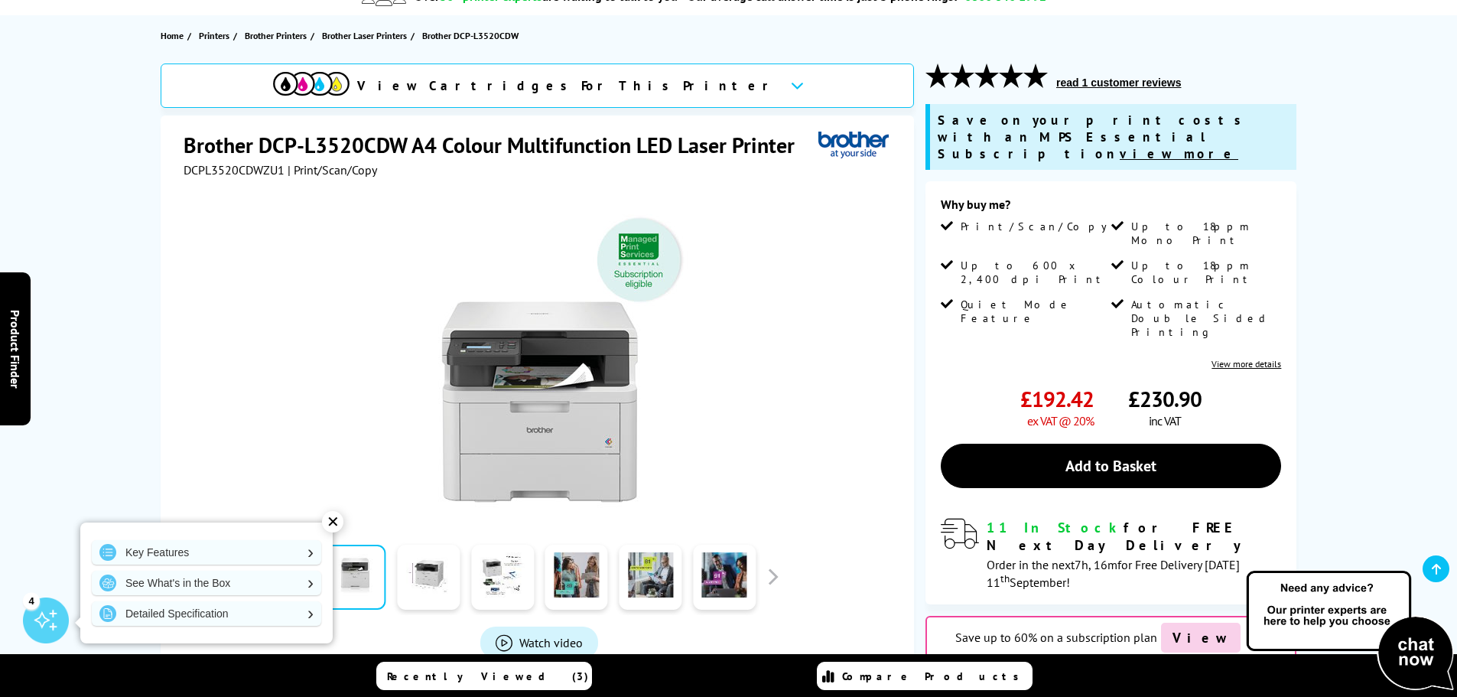
click at [436, 170] on div "DCPL3520CDWZU1 | Print/Scan/Copy" at bounding box center [539, 169] width 711 height 15
drag, startPoint x: 288, startPoint y: 171, endPoint x: 190, endPoint y: 173, distance: 97.9
click at [190, 173] on div "DCPL3520CDWZU1 | Print/Scan/Copy" at bounding box center [281, 169] width 194 height 15
click at [163, 175] on div "Brother DCP-L3520CDW A4 Colour Multifunction LED Laser Printer DCPL3520CDWZU1 |…" at bounding box center [537, 444] width 753 height 659
drag, startPoint x: 285, startPoint y: 167, endPoint x: 170, endPoint y: 171, distance: 114.8
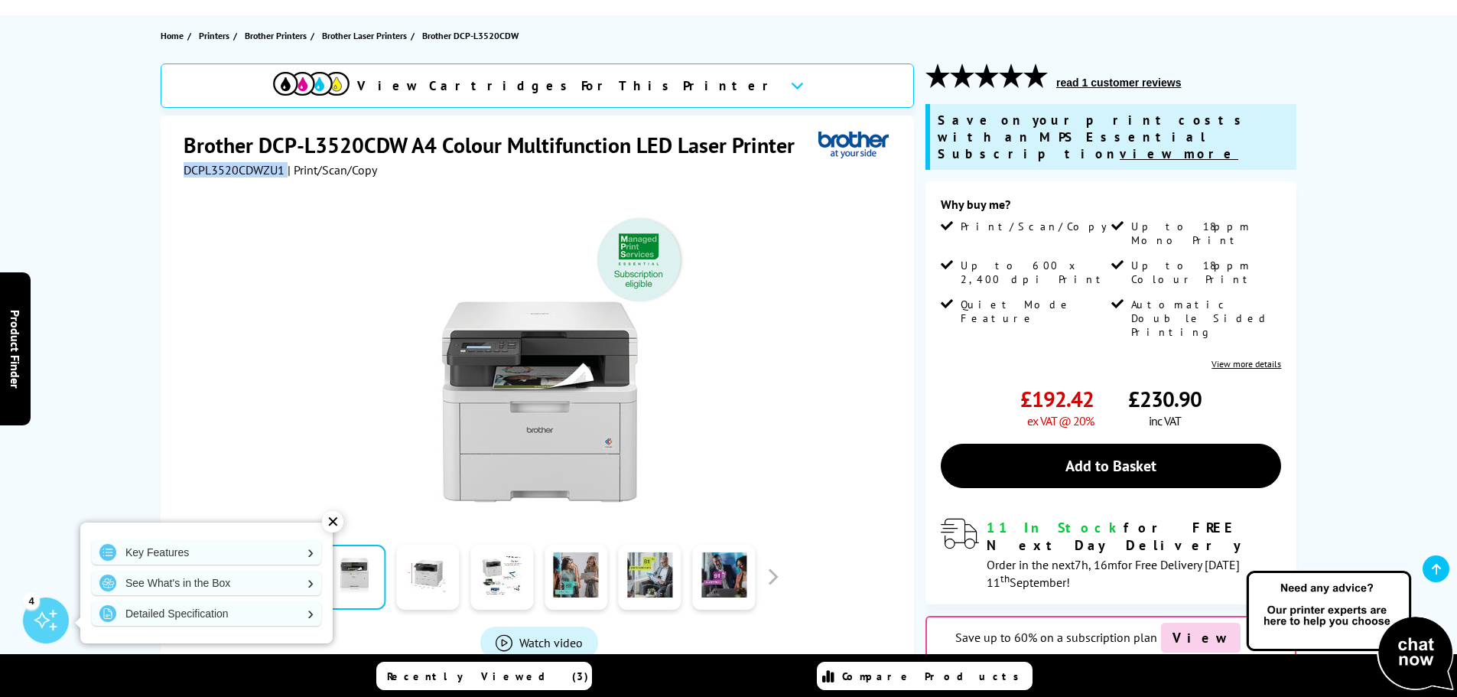
click at [170, 171] on div "Brother DCP-L3520CDW A4 Colour Multifunction LED Laser Printer DCPL3520CDWZU1 |…" at bounding box center [537, 444] width 753 height 659
copy div "DCPL3520CDWZU1"
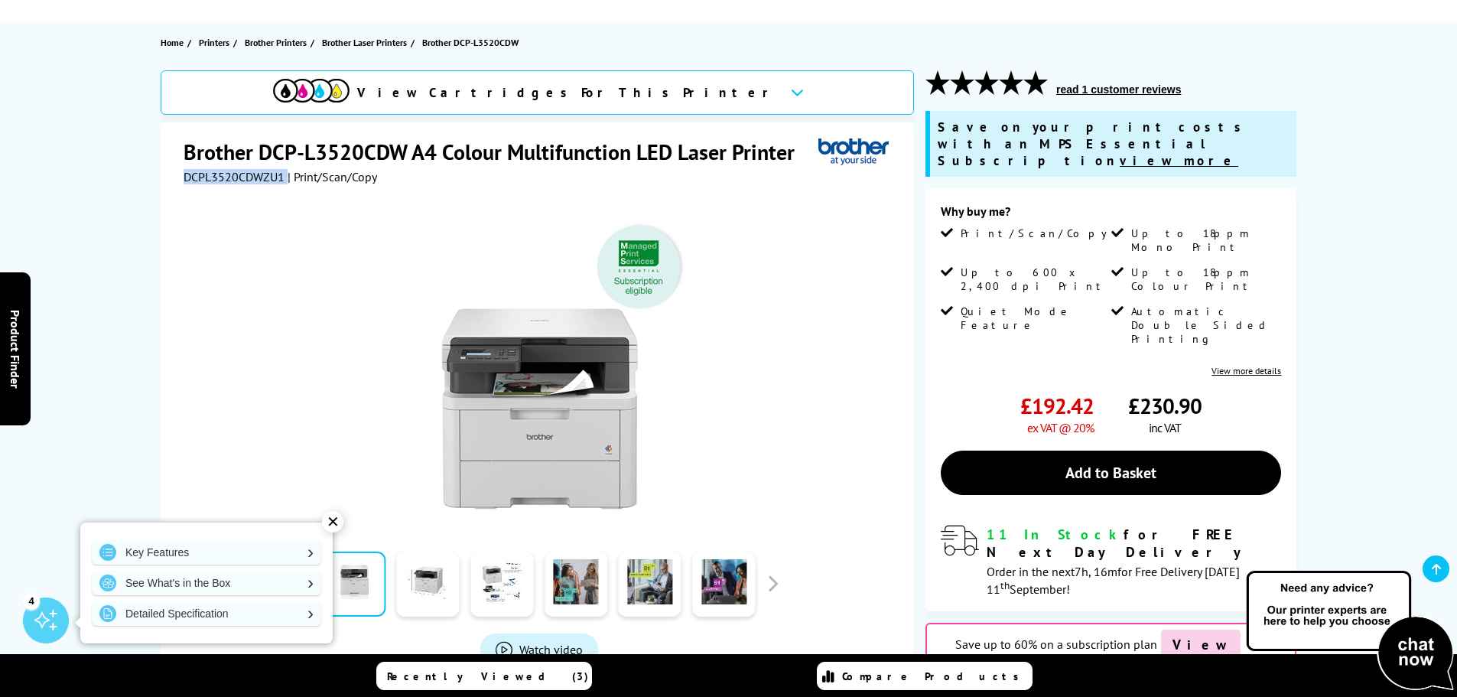
scroll to position [0, 0]
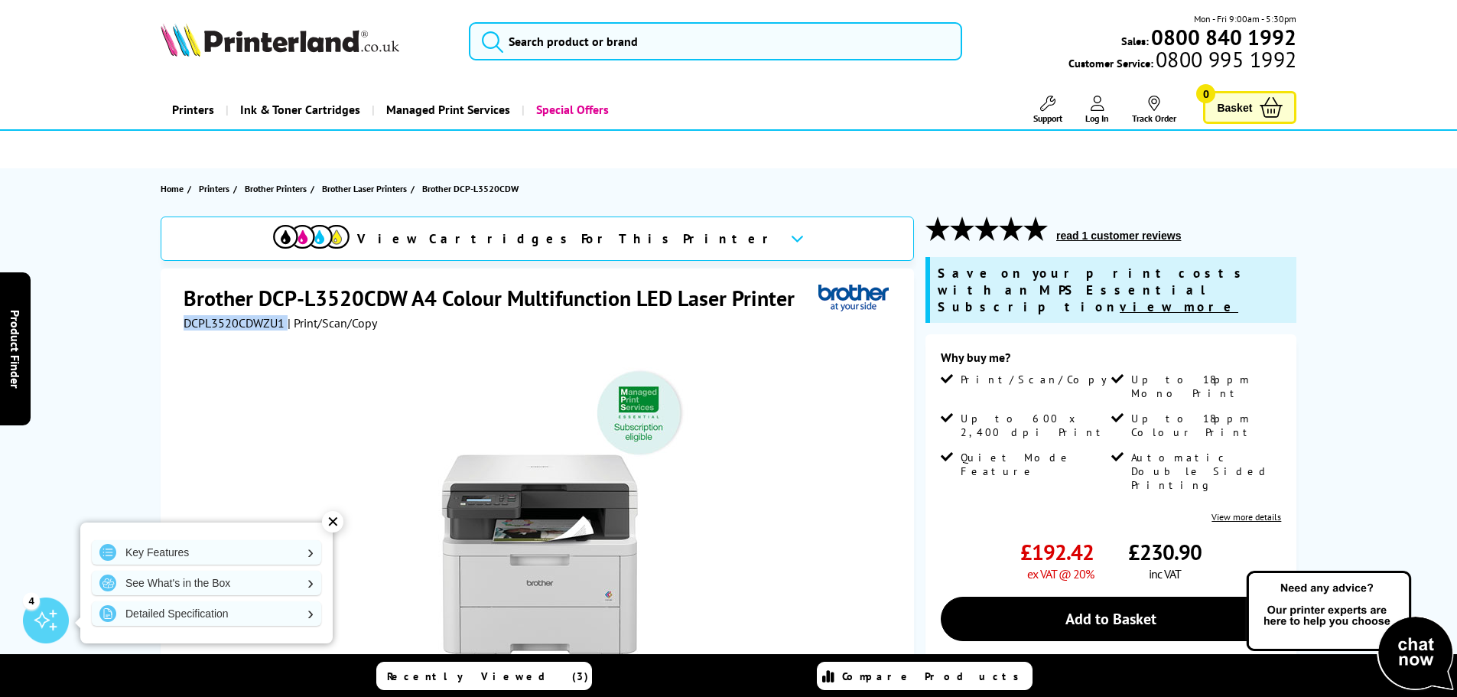
copy div "DCPL3520CDWZU1"
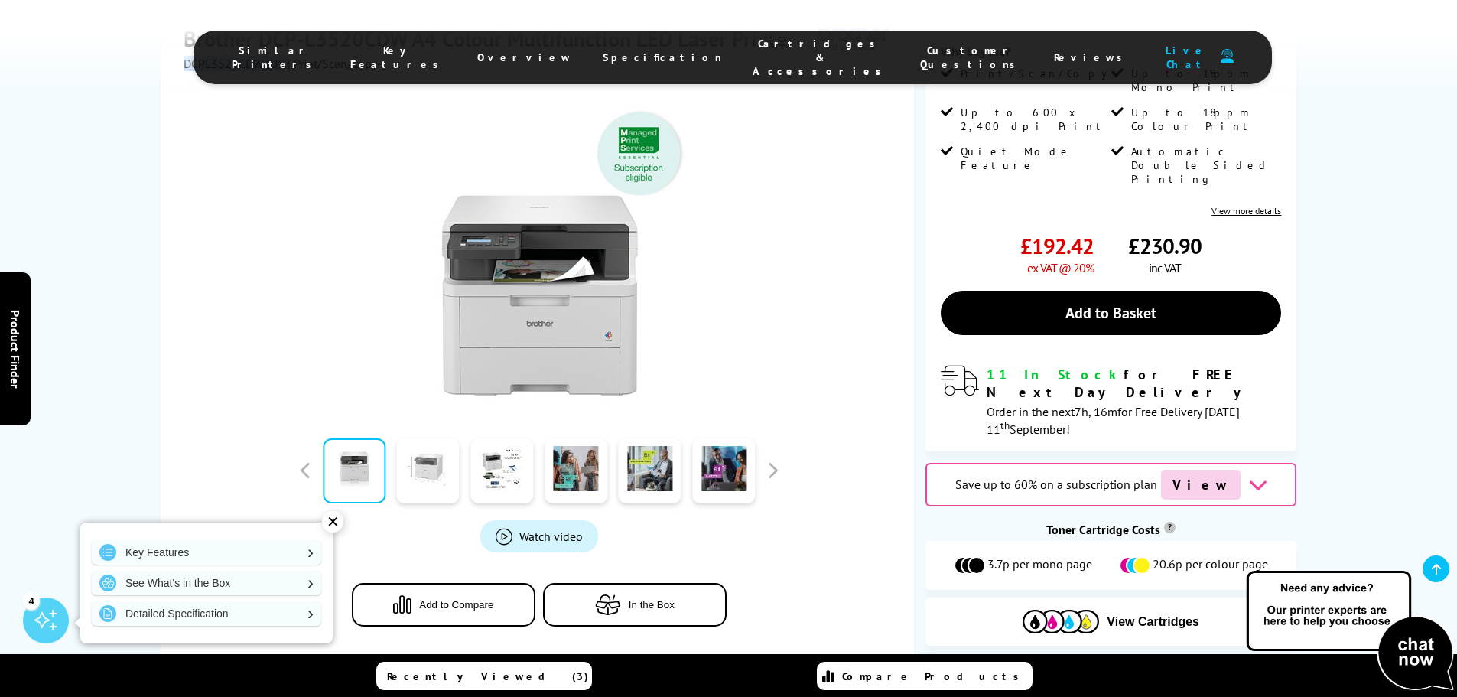
click at [411, 438] on link at bounding box center [428, 470] width 63 height 65
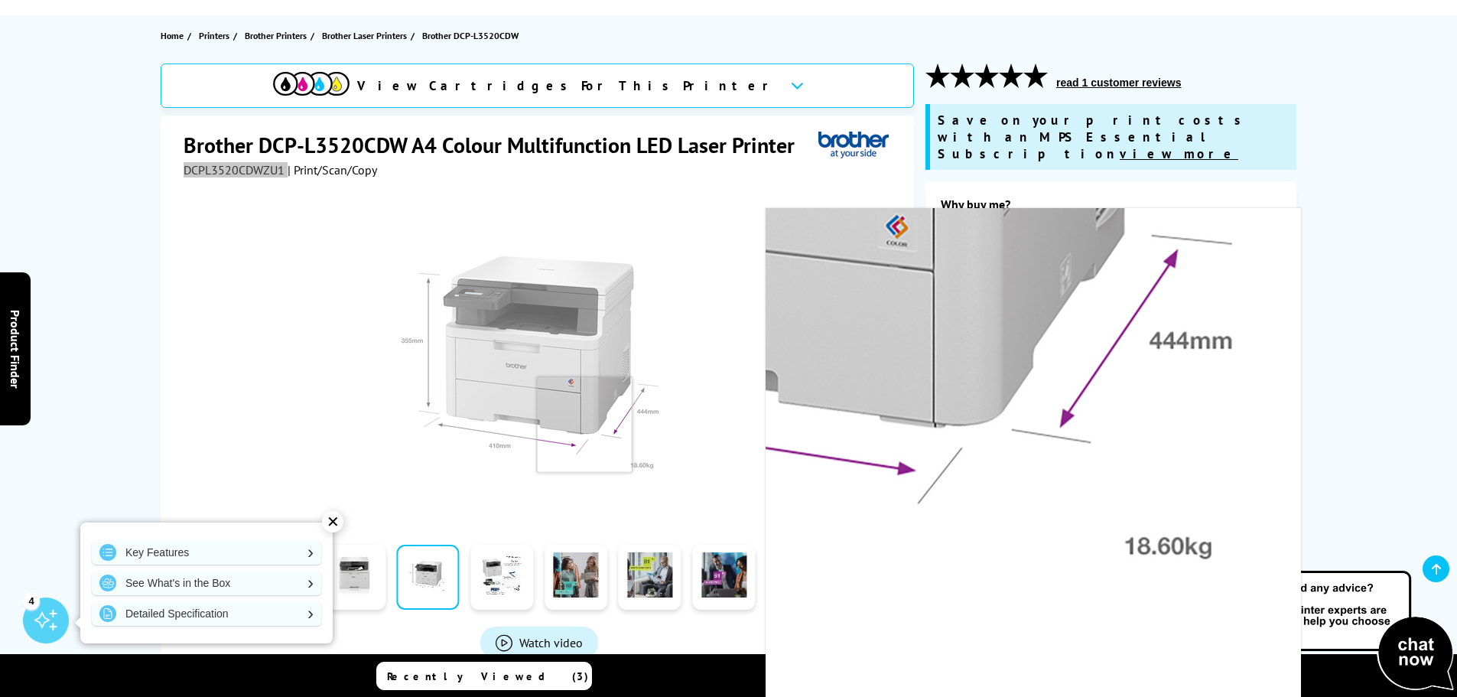
scroll to position [0, 0]
